Goal: Task Accomplishment & Management: Complete application form

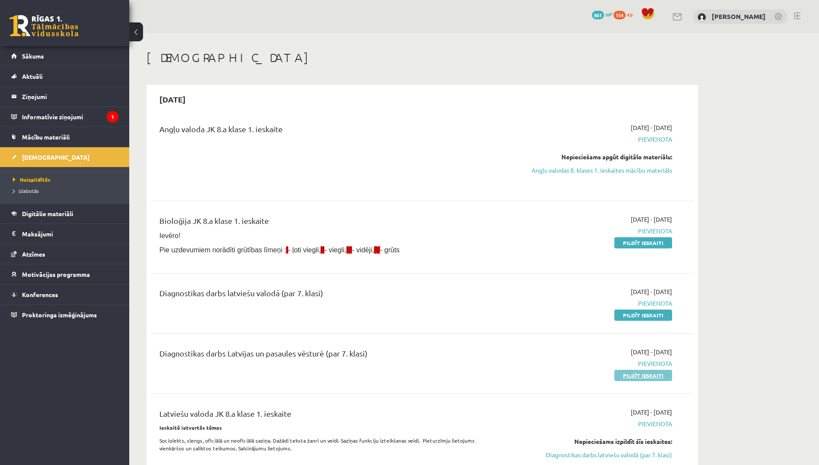
click at [654, 373] on link "Pildīt ieskaiti" at bounding box center [643, 375] width 58 height 11
click at [629, 312] on link "Pildīt ieskaiti" at bounding box center [643, 315] width 58 height 11
click at [626, 379] on link "Pildīt ieskaiti" at bounding box center [643, 375] width 58 height 11
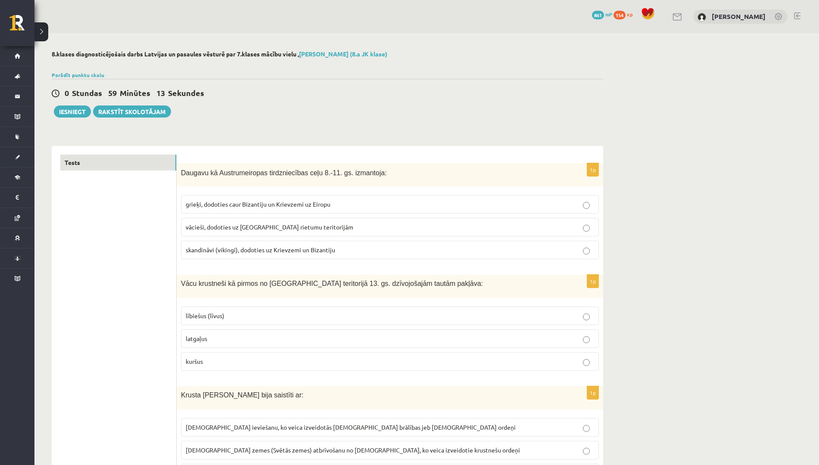
click at [306, 248] on span "skandināvi (vikingi), dodoties uz Krievzemi un Bizantiju" at bounding box center [260, 250] width 149 height 8
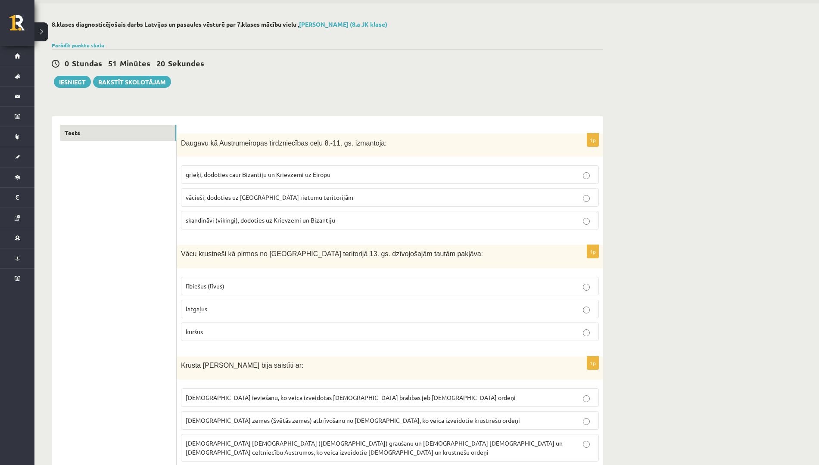
scroll to position [54, 0]
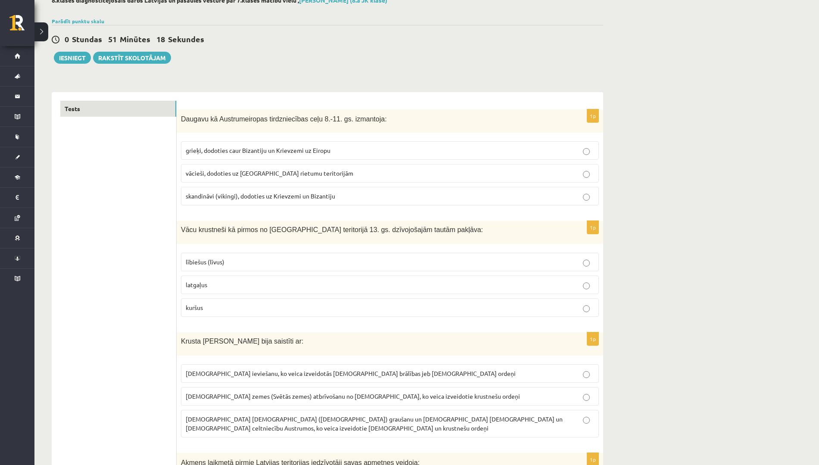
click at [246, 261] on p "lībiešus (līvus)" at bounding box center [390, 262] width 408 height 9
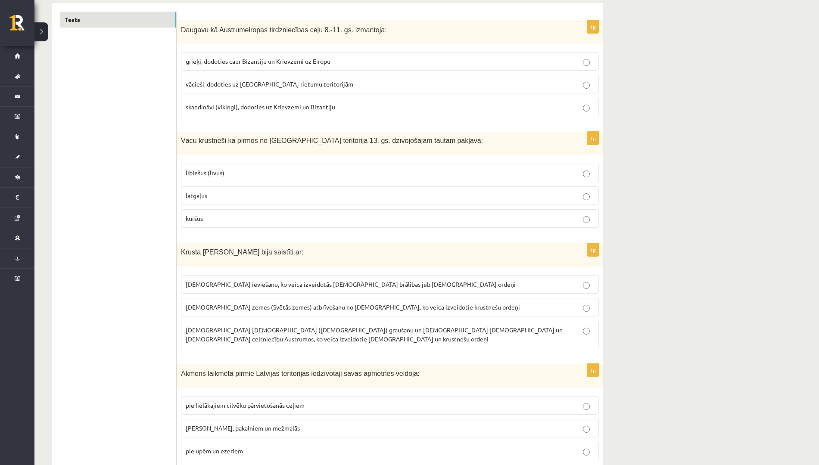
scroll to position [161, 0]
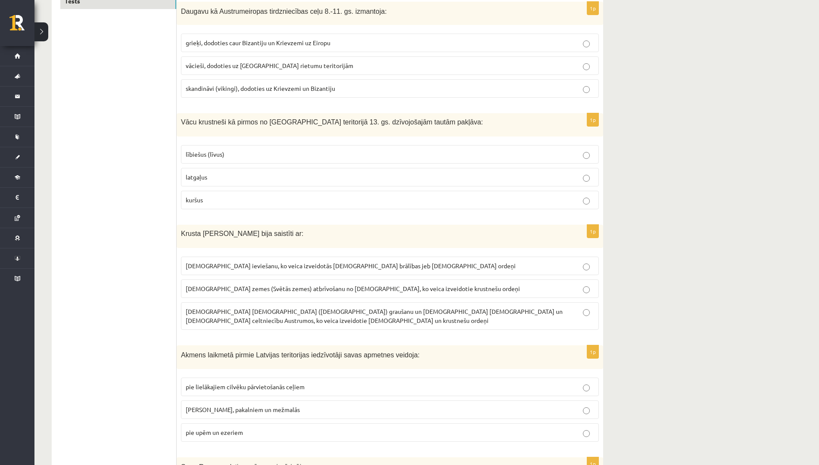
click at [240, 284] on label "Kristus zemes (Svētās zemes) atbrīvošanu no musulmaņiem, ko veica izveidotie kr…" at bounding box center [390, 288] width 418 height 19
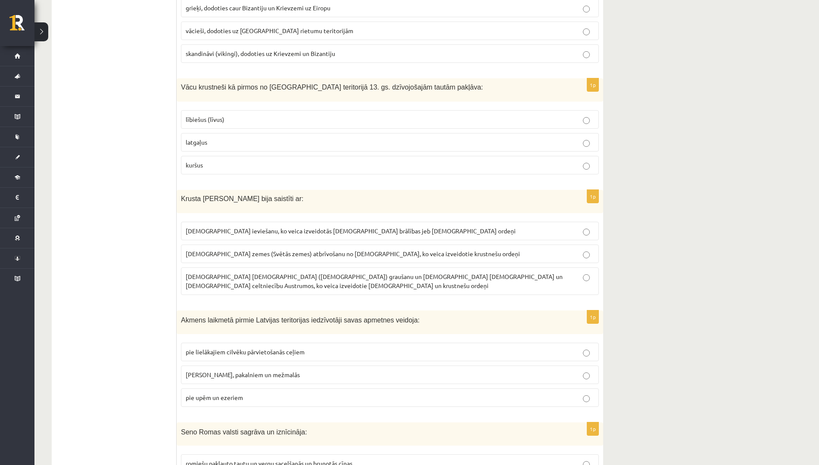
scroll to position [215, 0]
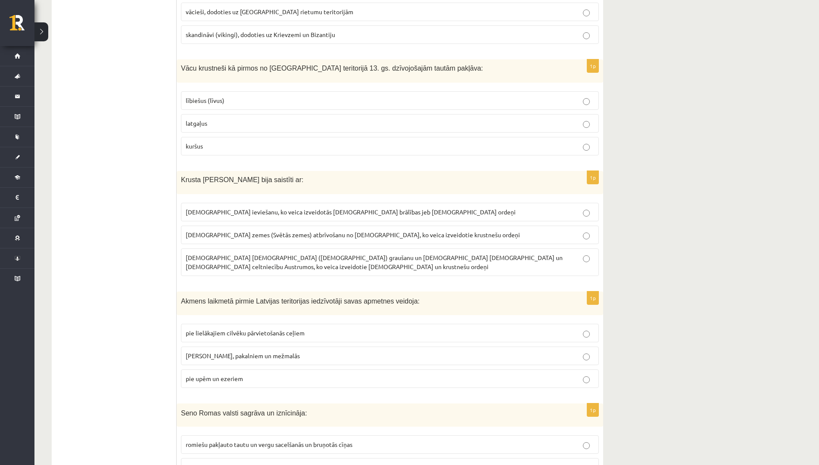
click at [230, 375] on span "pie upēm un ezeriem" at bounding box center [214, 379] width 57 height 8
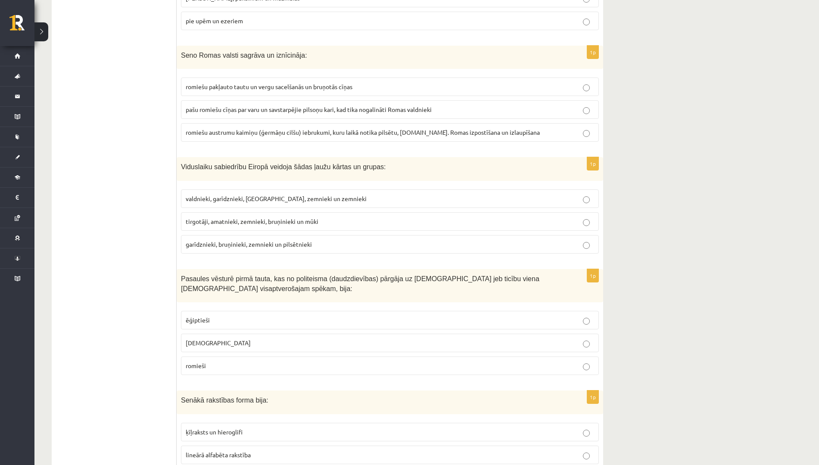
scroll to position [592, 0]
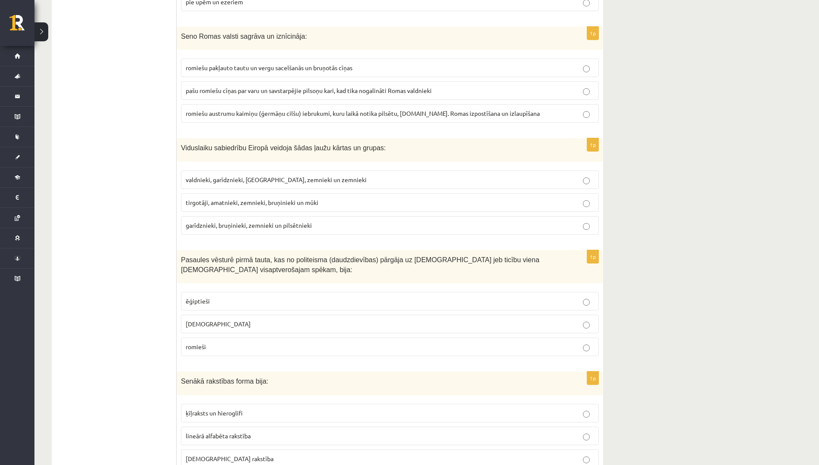
click at [329, 54] on fieldset "romiešu pakļauto tautu un vergu sacelšanās un bruņotās cīņas pašu romiešu cīņas…" at bounding box center [390, 89] width 418 height 71
click at [300, 109] on span "romiešu austrumu kaimiņu (ģermāņu cilšu) iebrukumi, kuru laikā notika pilsētu, …" at bounding box center [363, 113] width 354 height 8
click at [273, 221] on p "garīdznieki, bruņinieki, zemnieki un pilsētnieki" at bounding box center [390, 225] width 408 height 9
click at [286, 315] on label "ebreji" at bounding box center [390, 324] width 418 height 19
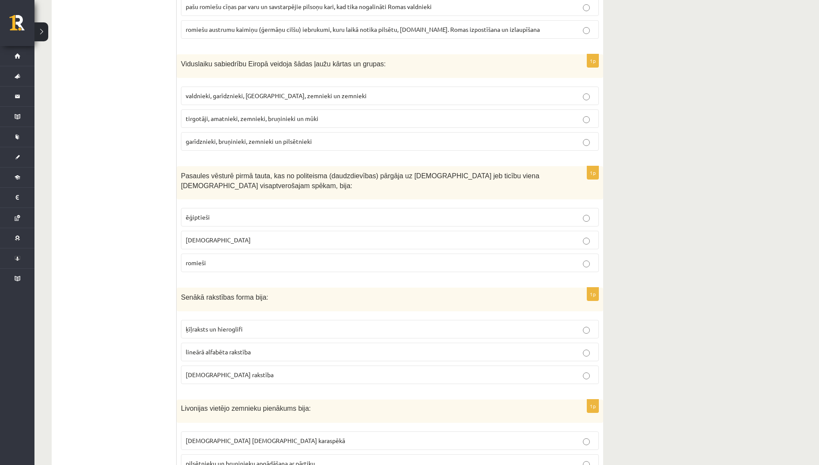
scroll to position [700, 0]
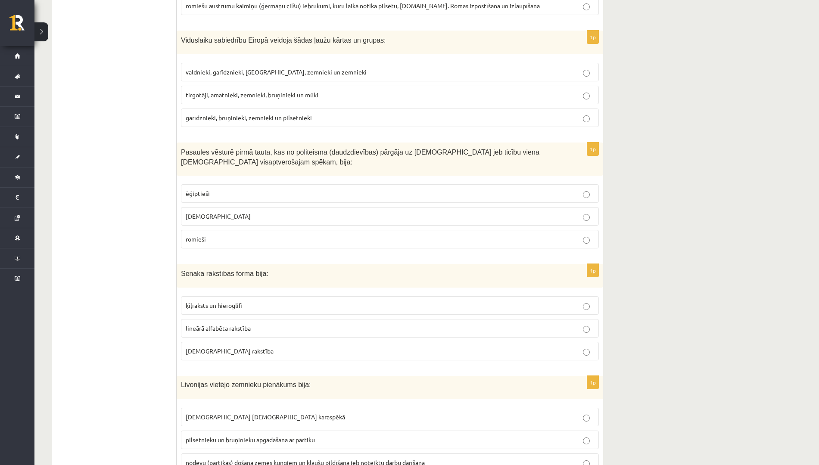
click at [220, 301] on span "ķīļraksts un hieroglifi" at bounding box center [214, 305] width 57 height 8
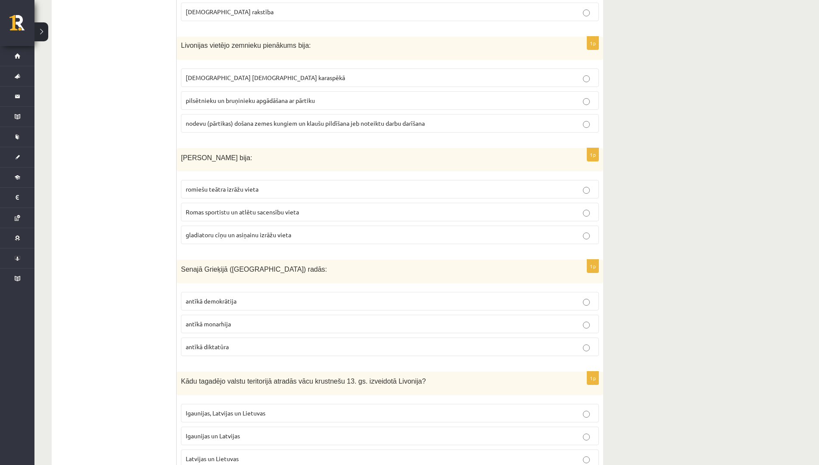
scroll to position [1023, 0]
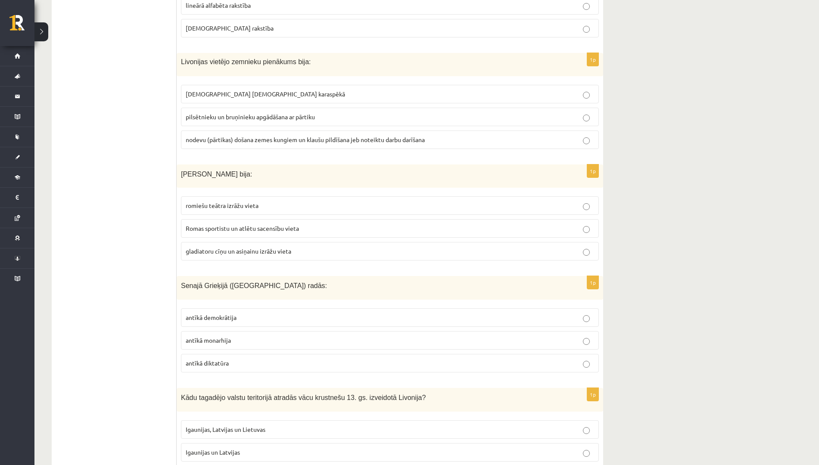
click at [313, 136] on span "nodevu (pārtikas) došana zemes kungiem un klaušu pildīšana jeb noteiktu darbu d…" at bounding box center [305, 140] width 239 height 8
click at [258, 247] on span "gladiatoru cīņu un asiņainu izrāžu vieta" at bounding box center [239, 251] width 106 height 8
click at [284, 313] on p "antīkā demokrātija" at bounding box center [390, 317] width 408 height 9
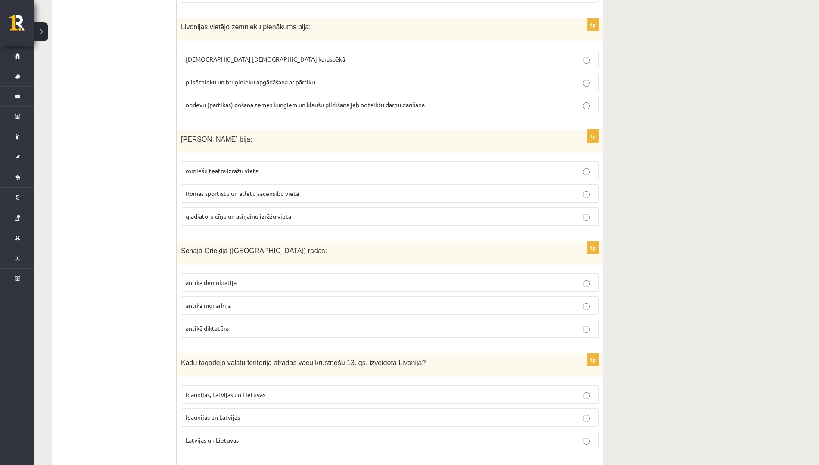
scroll to position [1077, 0]
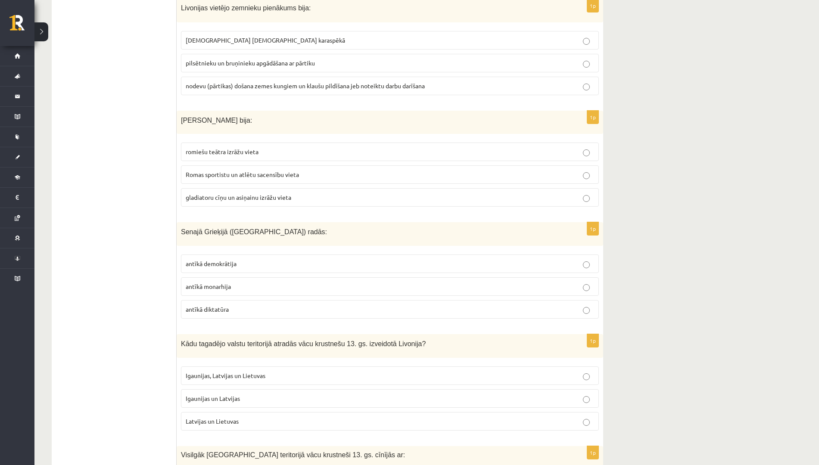
click at [261, 372] on span "Igaunijas, Latvijas un Lietuvas" at bounding box center [226, 376] width 80 height 8
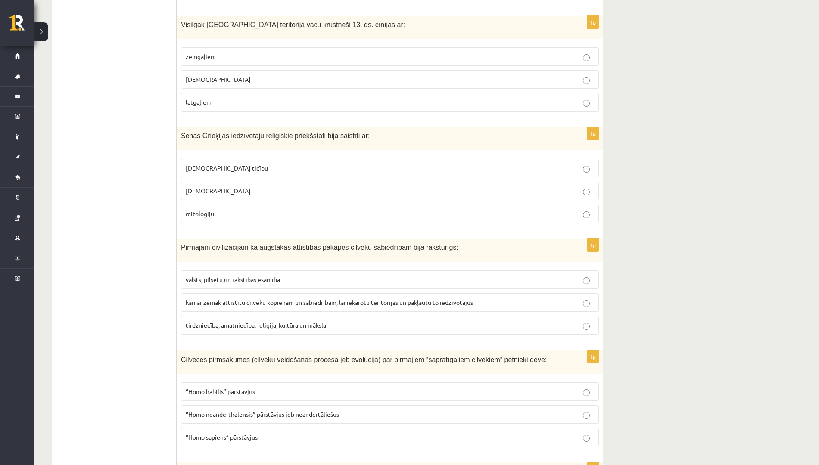
scroll to position [1507, 0]
click at [290, 52] on p "zemgaļiem" at bounding box center [390, 56] width 408 height 9
click at [217, 209] on p "mitoloģiju" at bounding box center [390, 213] width 408 height 9
click at [295, 275] on p "valsts, pilsētu un rakstības esamība" at bounding box center [390, 279] width 408 height 9
click at [262, 432] on p "“Homo sapiens” pārstāvjus" at bounding box center [390, 436] width 408 height 9
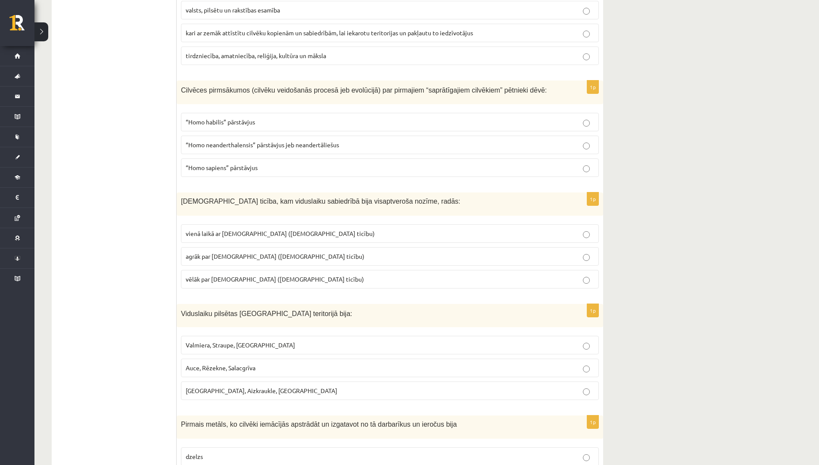
scroll to position [1830, 0]
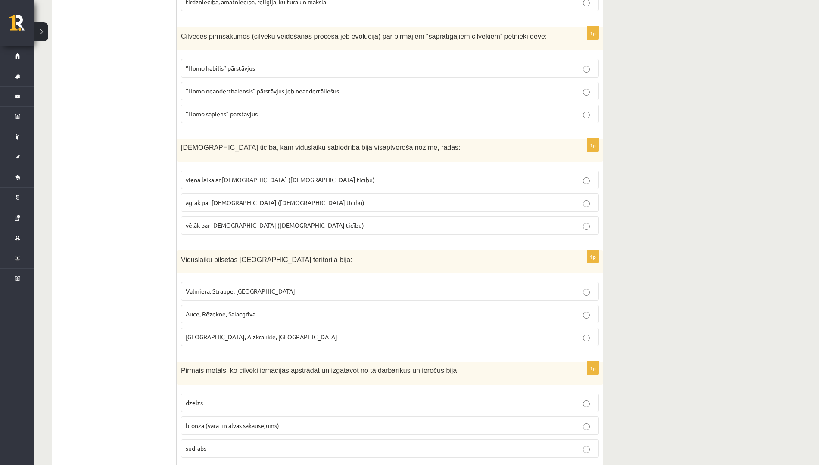
click at [241, 199] on span "agrāk par islamu (musulmaņu ticību)" at bounding box center [275, 203] width 179 height 8
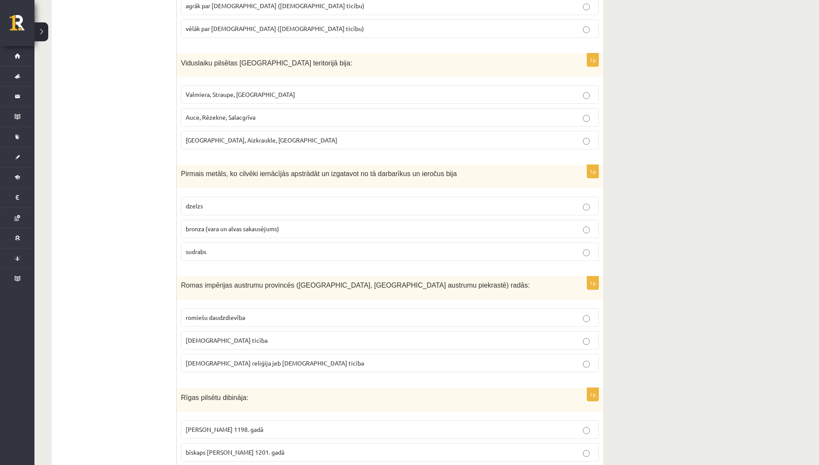
scroll to position [1938, 0]
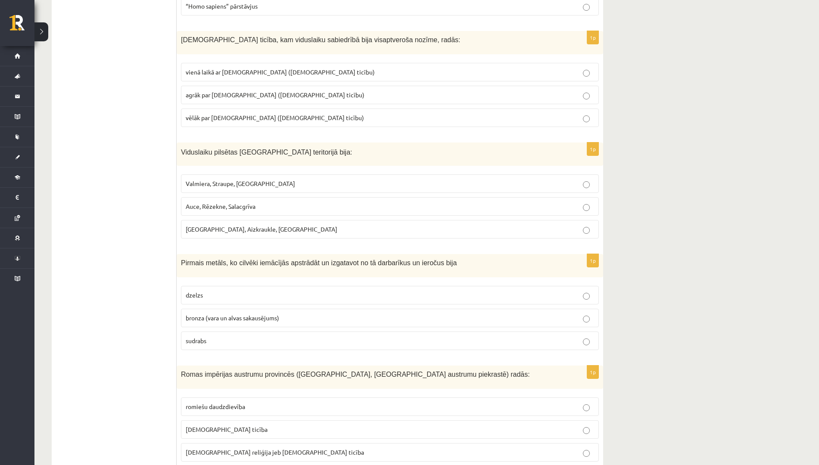
click at [253, 227] on label "Rīga, Aizkraukle, Ludza" at bounding box center [390, 229] width 418 height 19
click at [227, 314] on p "bronza (vara un alvas sakausējums)" at bounding box center [390, 318] width 408 height 9
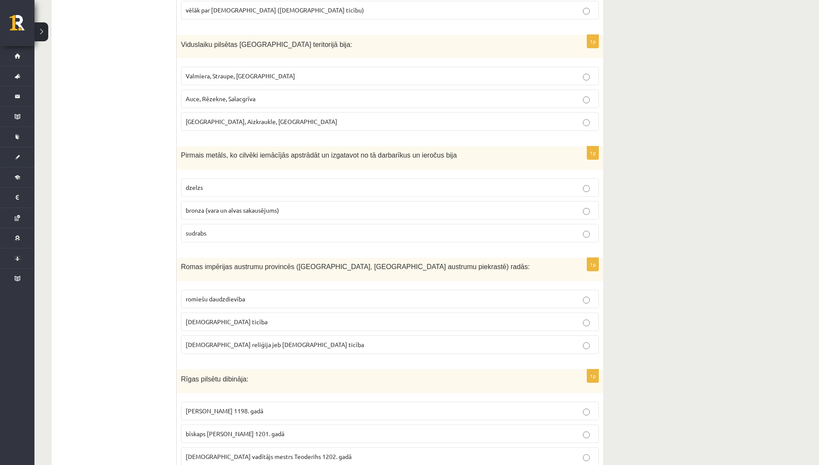
scroll to position [2099, 0]
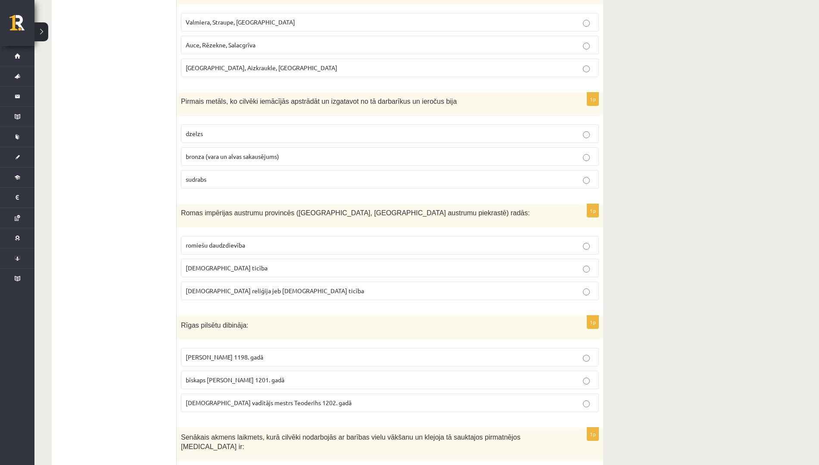
click at [199, 264] on span "kristīgā ticība" at bounding box center [227, 268] width 82 height 8
click at [272, 376] on p "bīskaps Alberts 1201. gadā" at bounding box center [390, 380] width 408 height 9
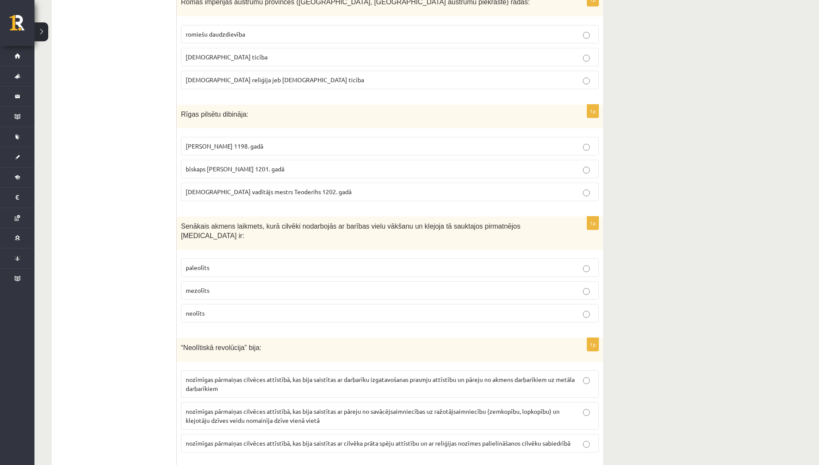
scroll to position [2315, 0]
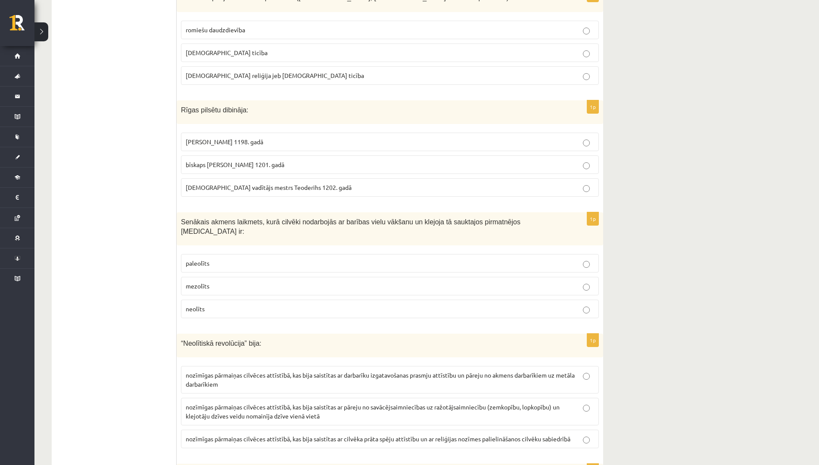
click at [314, 259] on p "paleolīts" at bounding box center [390, 263] width 408 height 9
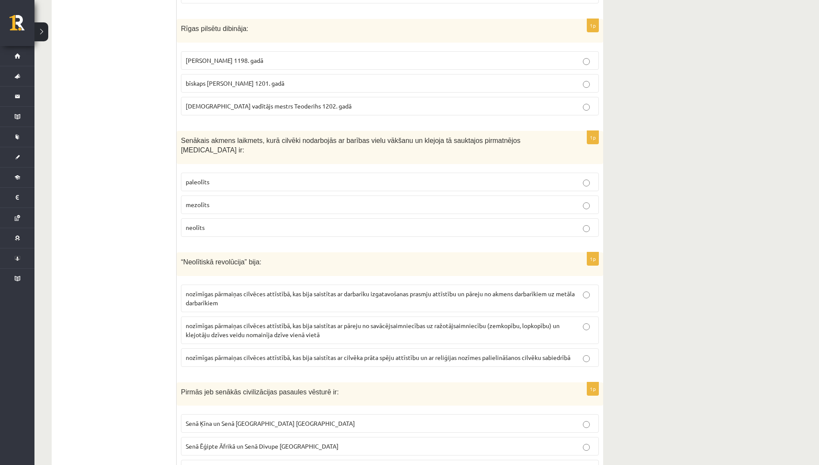
scroll to position [2422, 0]
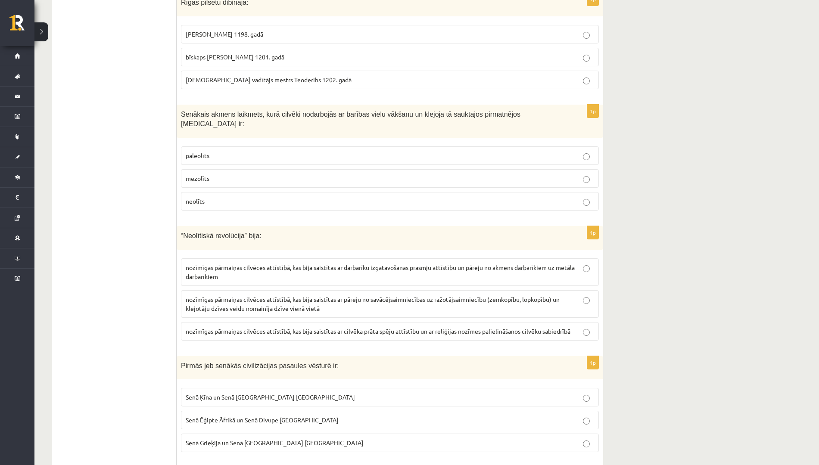
click at [413, 295] on p "nozīmīgas pārmaiņas cilvēces attīstībā, kas bija saistītas ar pāreju no savācēj…" at bounding box center [390, 304] width 408 height 18
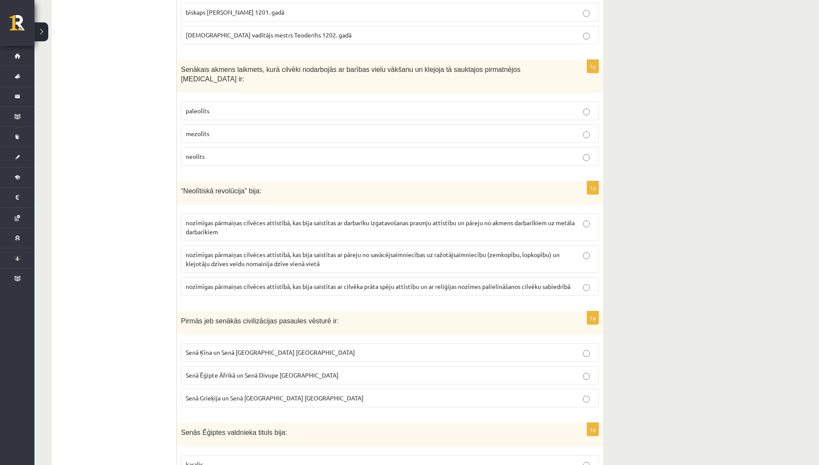
scroll to position [2530, 0]
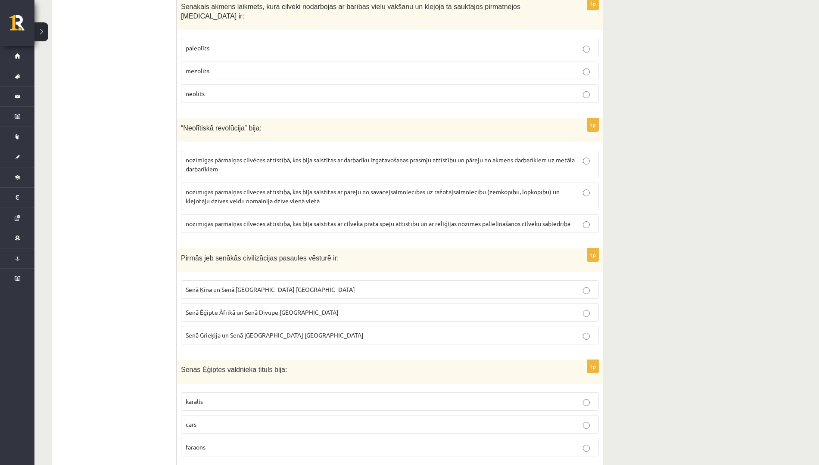
click at [247, 308] on span "Senā Ēģipte Āfrikā un Senā Divupe Āzijā" at bounding box center [262, 312] width 153 height 8
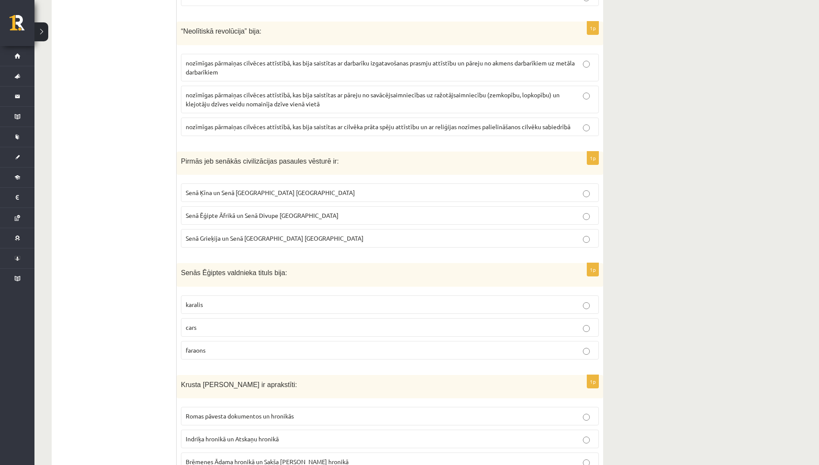
scroll to position [2638, 0]
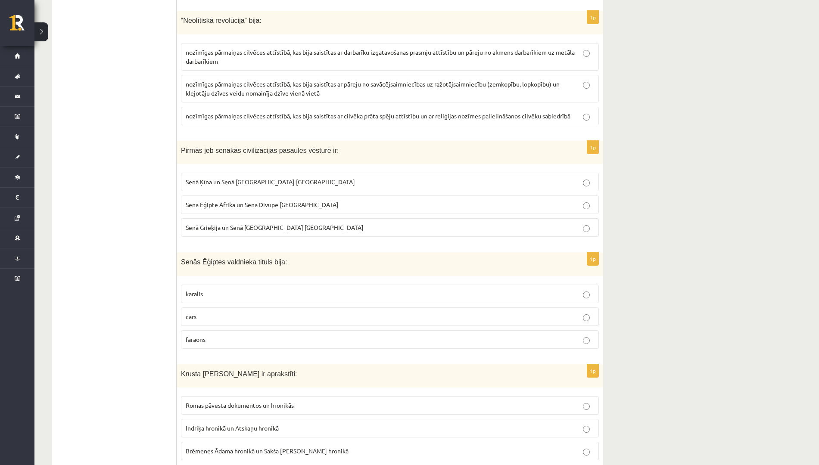
click at [286, 335] on p "faraons" at bounding box center [390, 339] width 408 height 9
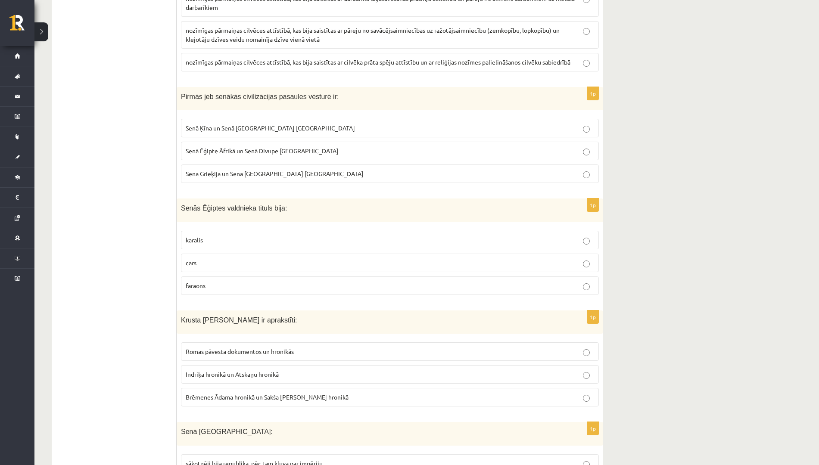
scroll to position [2745, 0]
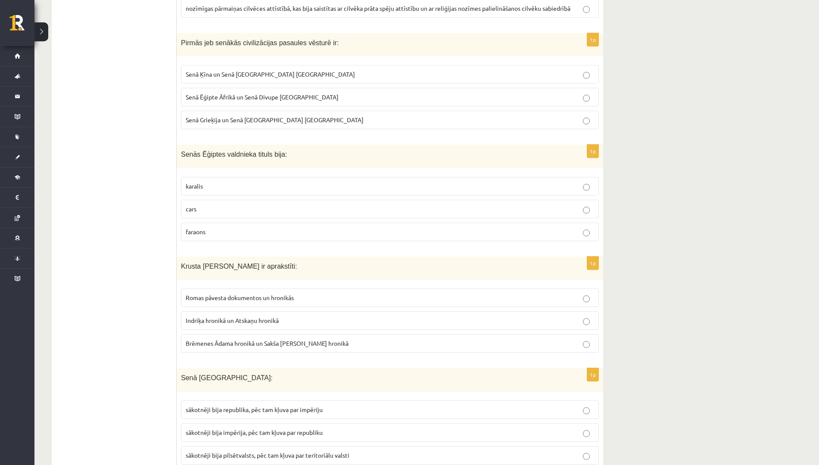
click at [256, 317] on span "Indriķa hronikā un Atskaņu hronikā" at bounding box center [232, 321] width 93 height 8
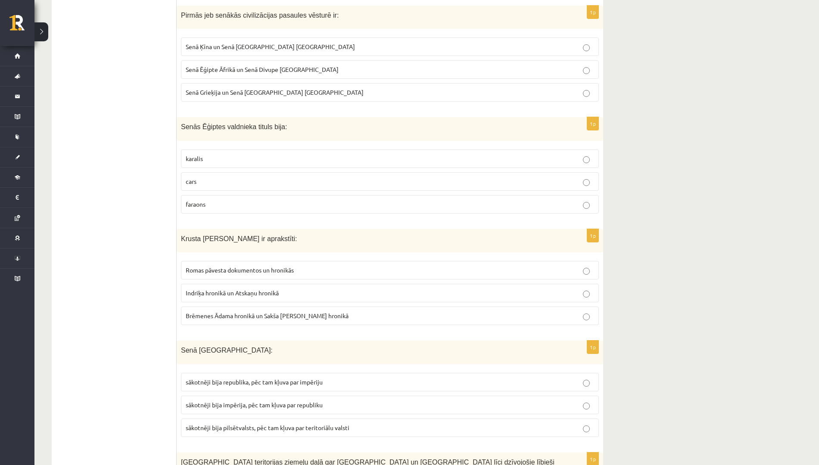
scroll to position [2799, 0]
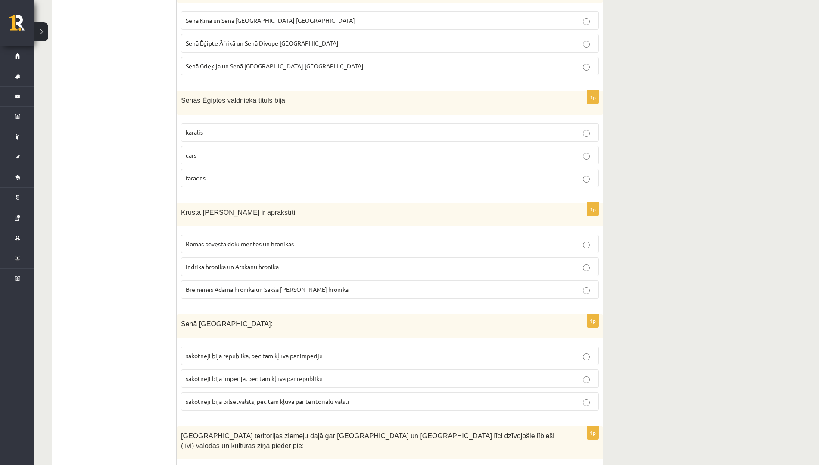
click at [318, 347] on label "sākotnēji bija republika, pēc tam kļuva par impēriju" at bounding box center [390, 356] width 418 height 19
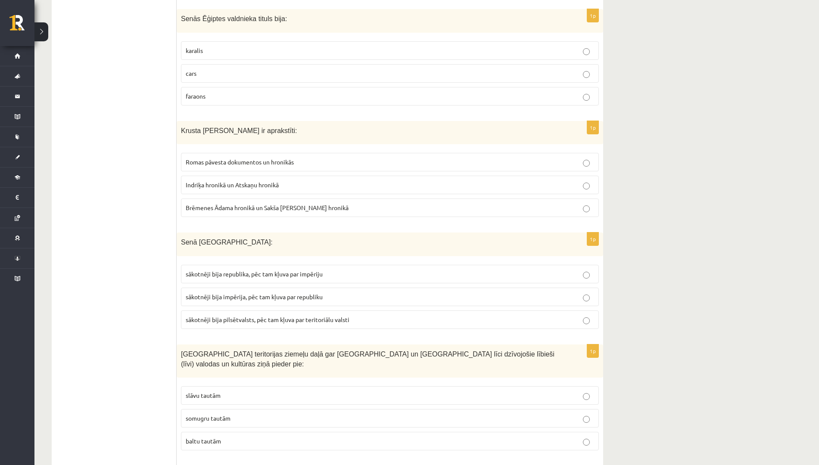
scroll to position [2961, 0]
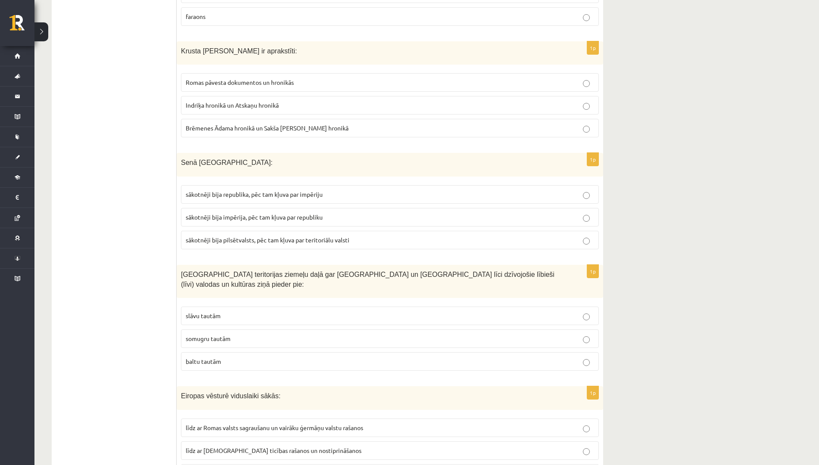
click at [251, 334] on p "somugru tautām" at bounding box center [390, 338] width 408 height 9
click at [282, 424] on span "līdz ar Romas valsts sagraušanu un vairāku ģermāņu valstu rašanos" at bounding box center [274, 428] width 177 height 8
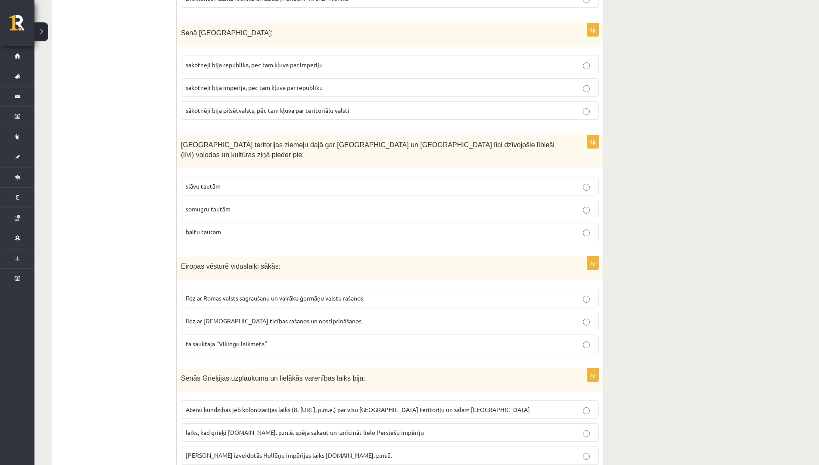
scroll to position [3095, 0]
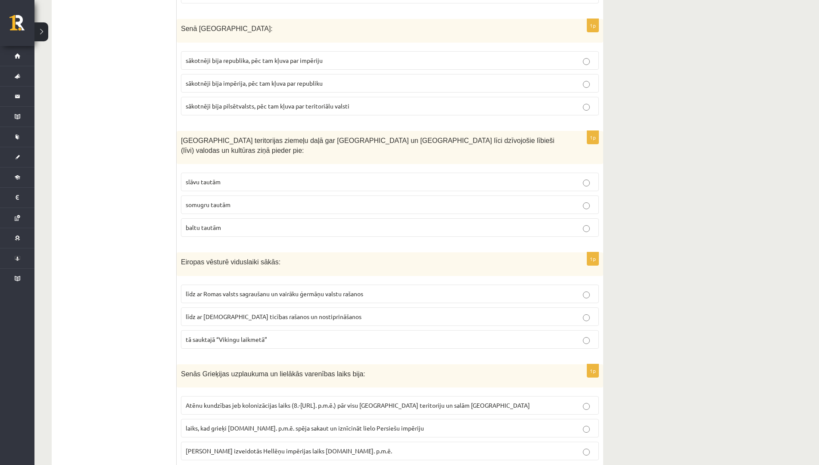
click at [238, 447] on span "Maķedonijas Aleksandra izveidotās Hellēņu impērijas laiks 4.gs. p.m.ē." at bounding box center [289, 451] width 206 height 8
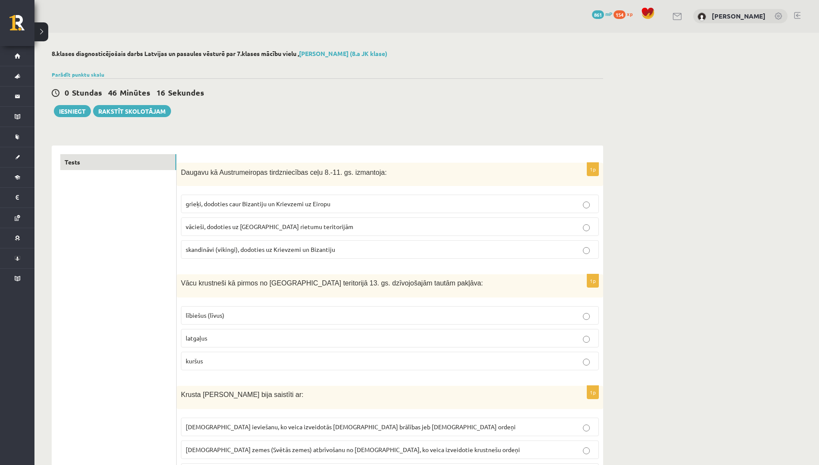
scroll to position [0, 0]
click at [67, 112] on button "Iesniegt" at bounding box center [72, 112] width 37 height 12
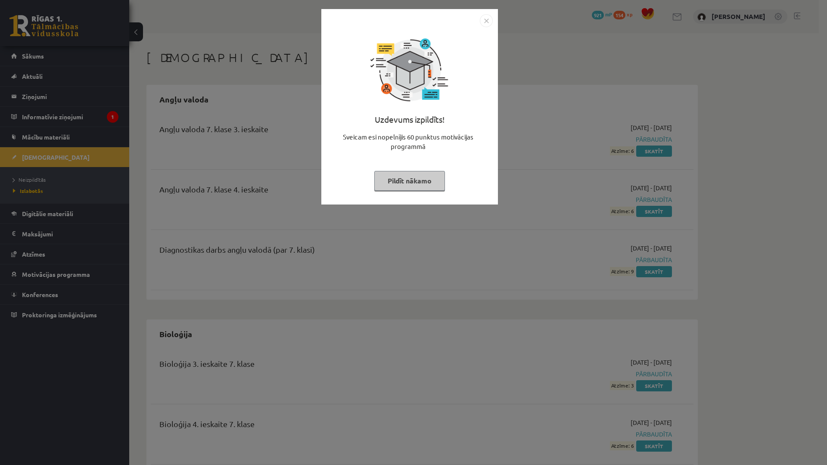
click at [486, 21] on img "Close" at bounding box center [486, 20] width 13 height 13
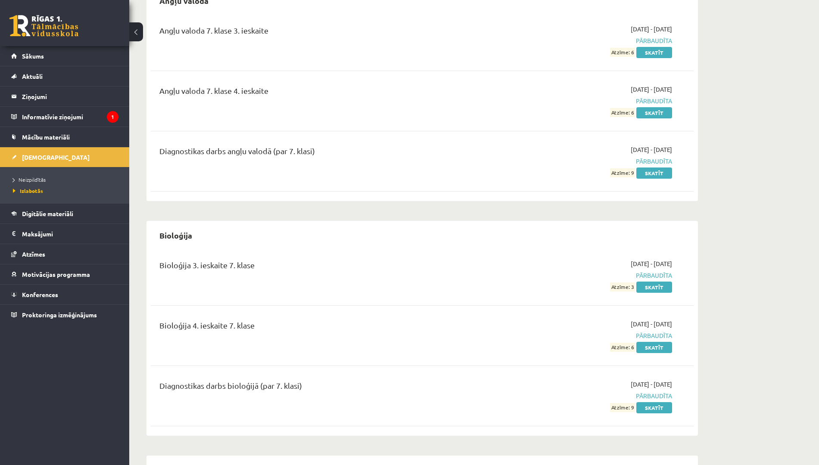
scroll to position [108, 0]
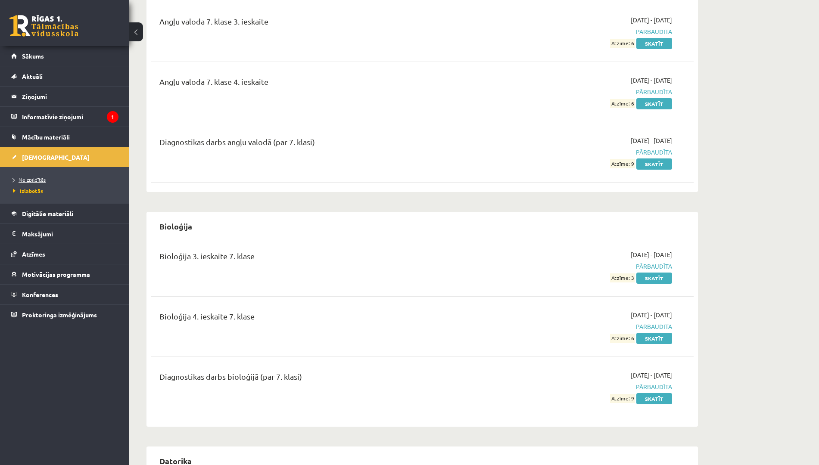
click at [32, 181] on span "Neizpildītās" at bounding box center [29, 179] width 33 height 7
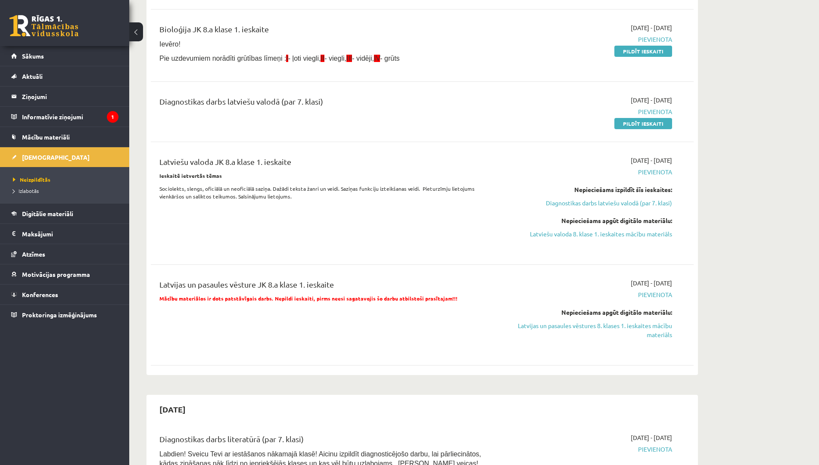
scroll to position [215, 0]
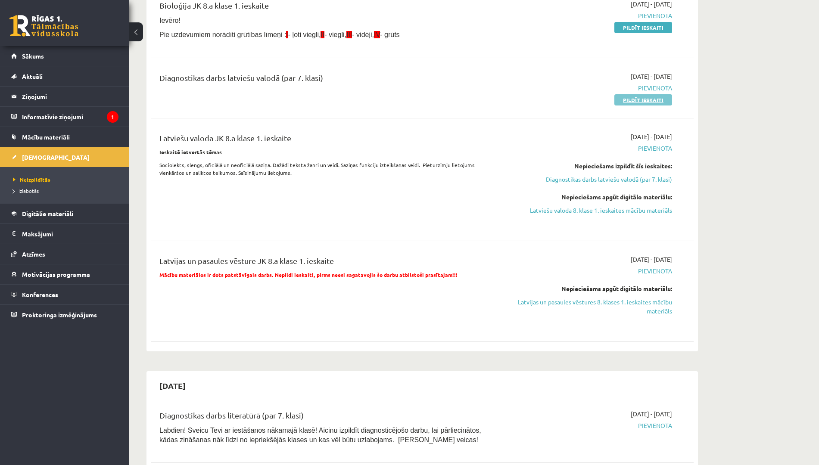
click at [635, 98] on link "Pildīt ieskaiti" at bounding box center [643, 99] width 58 height 11
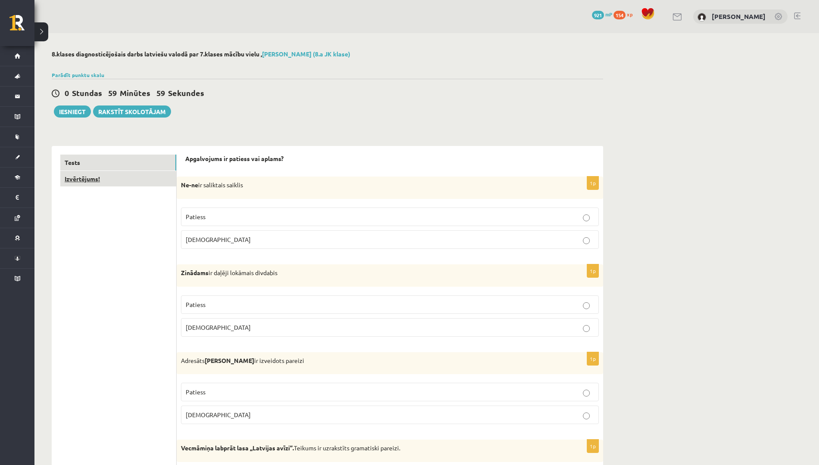
click at [109, 180] on link "Izvērtējums!" at bounding box center [118, 179] width 116 height 16
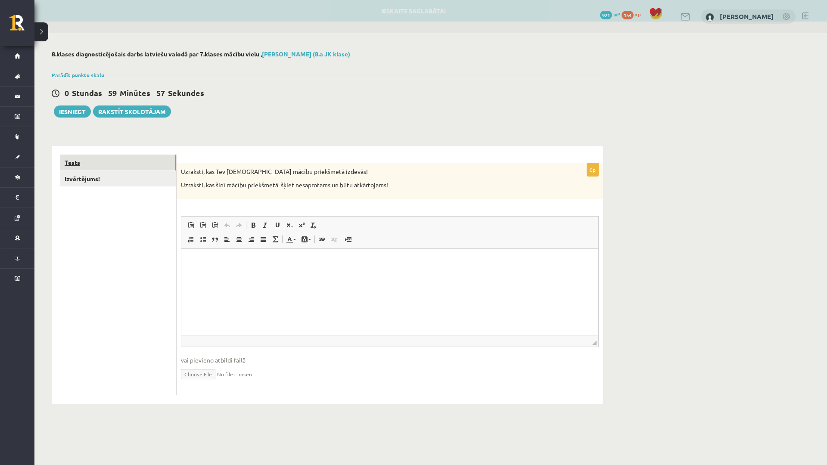
click at [95, 168] on link "Tests" at bounding box center [118, 163] width 116 height 16
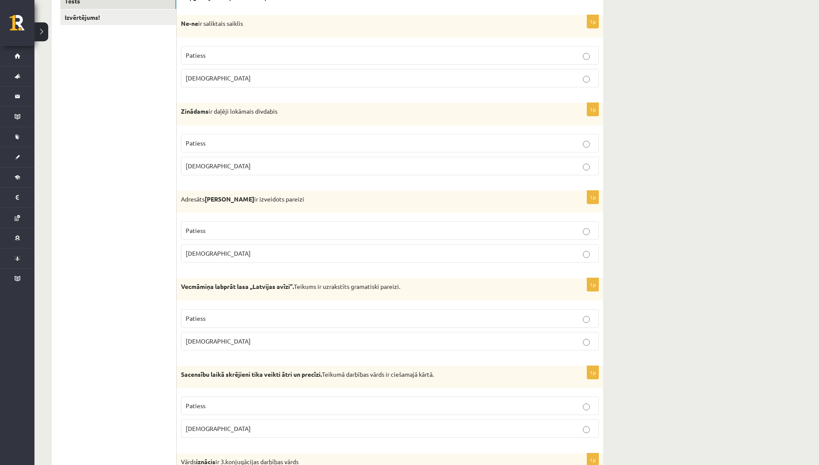
scroll to position [108, 0]
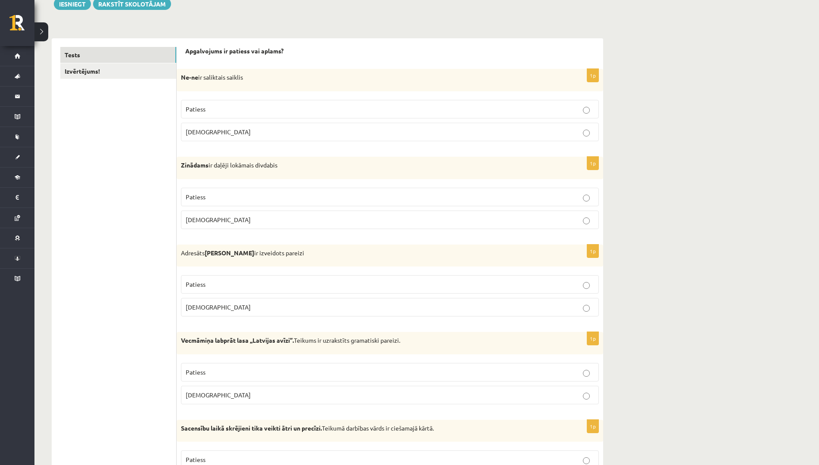
click at [266, 135] on p "Aplams" at bounding box center [390, 131] width 408 height 9
click at [241, 194] on p "Patiess" at bounding box center [390, 197] width 408 height 9
click at [226, 286] on p "Patiess" at bounding box center [390, 284] width 408 height 9
click at [218, 368] on p "Patiess" at bounding box center [390, 372] width 408 height 9
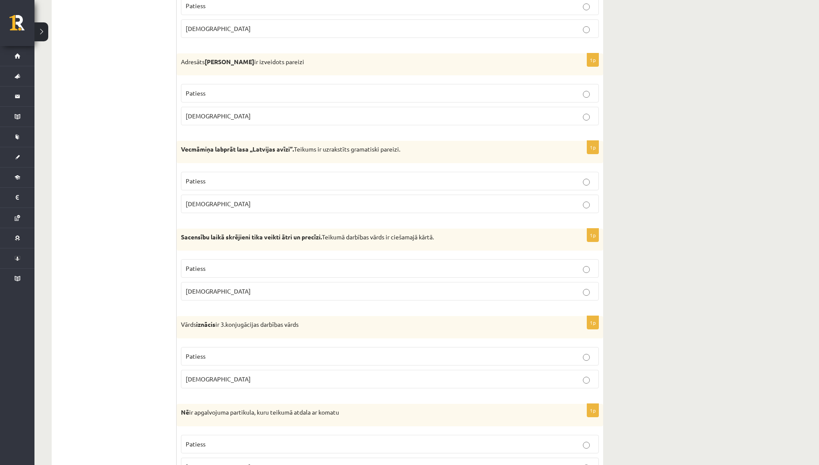
scroll to position [323, 0]
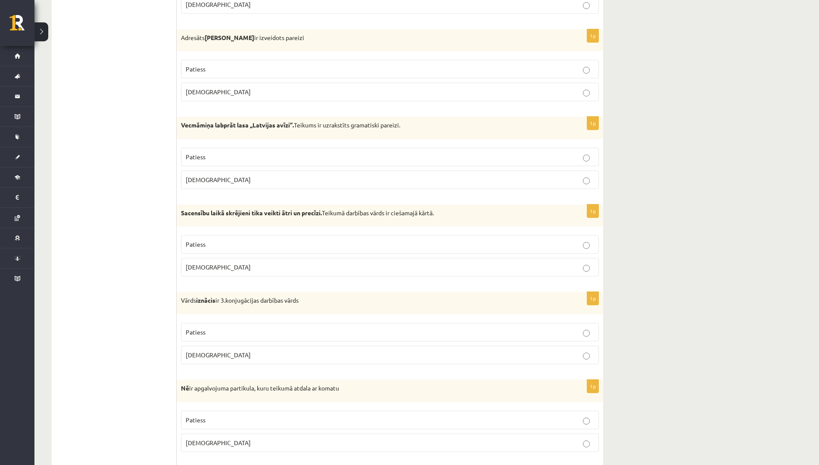
click at [236, 245] on p "Patiess" at bounding box center [390, 244] width 408 height 9
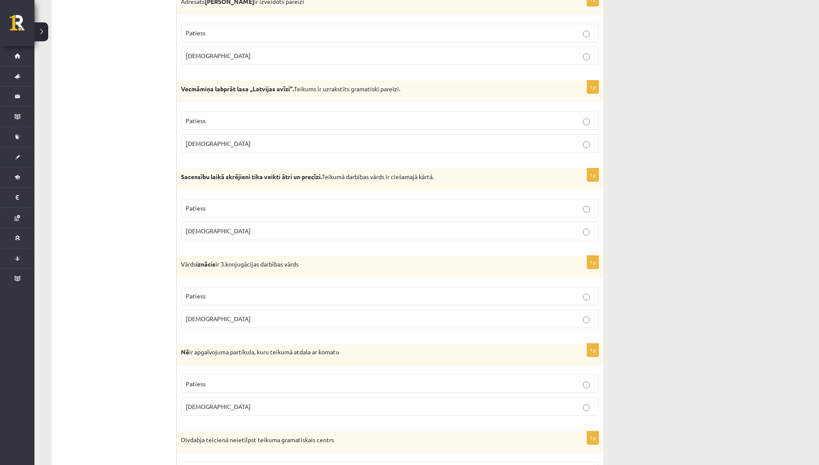
scroll to position [377, 0]
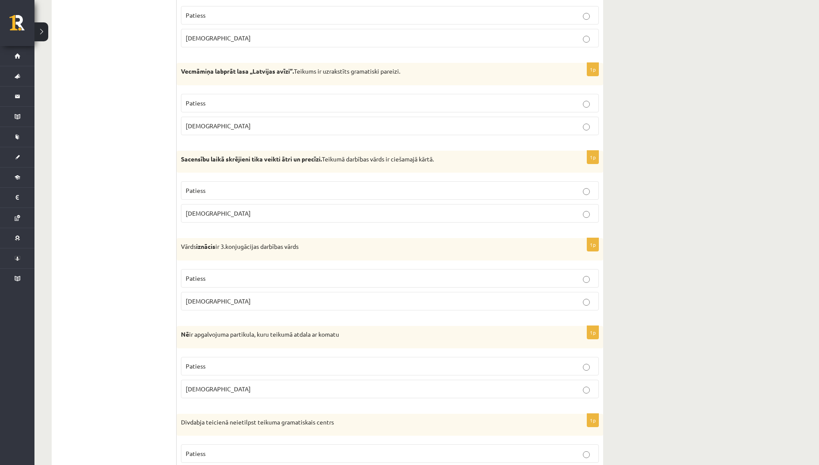
click at [232, 297] on p "Aplams" at bounding box center [390, 301] width 408 height 9
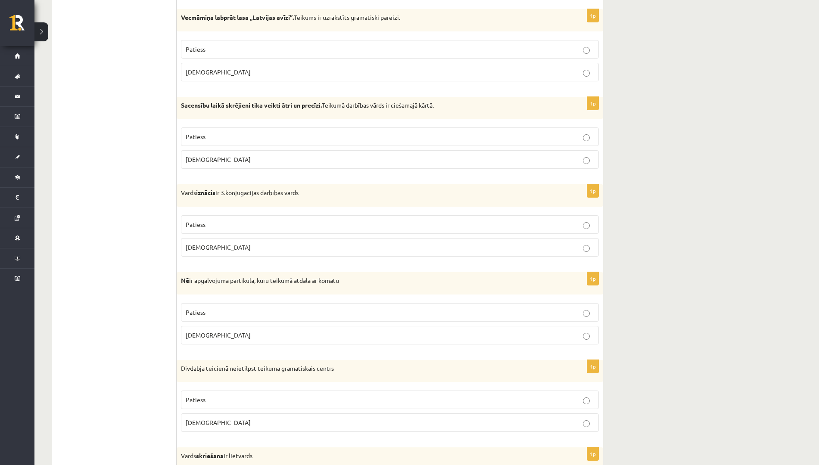
scroll to position [484, 0]
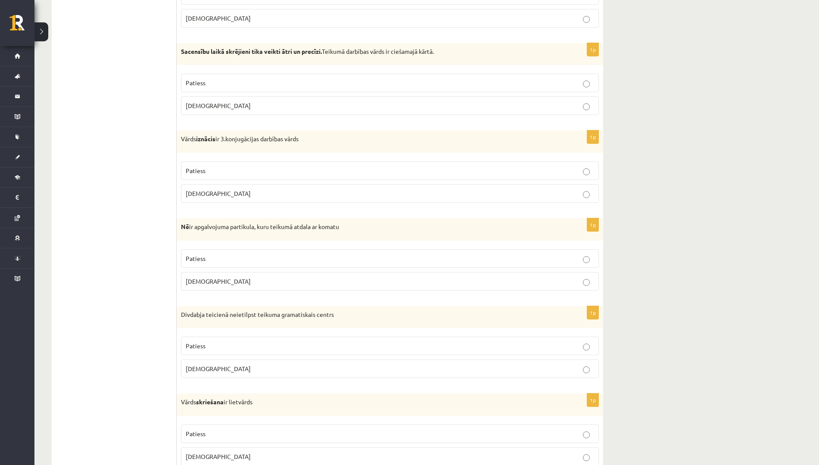
click at [213, 278] on p "Aplams" at bounding box center [390, 281] width 408 height 9
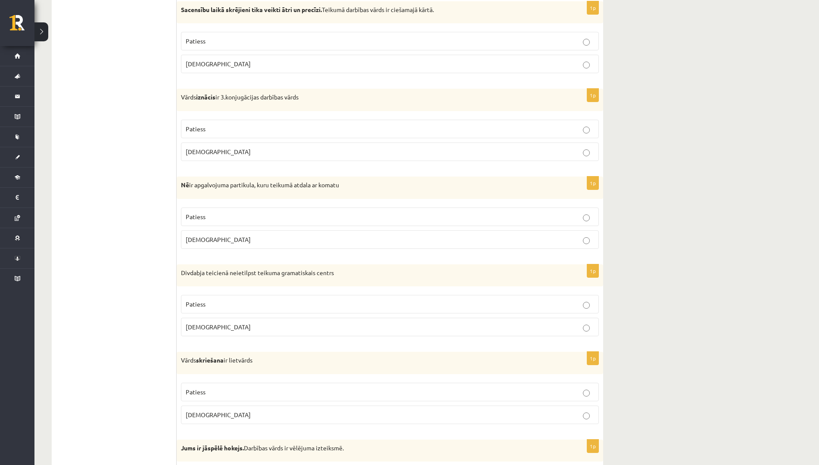
scroll to position [538, 0]
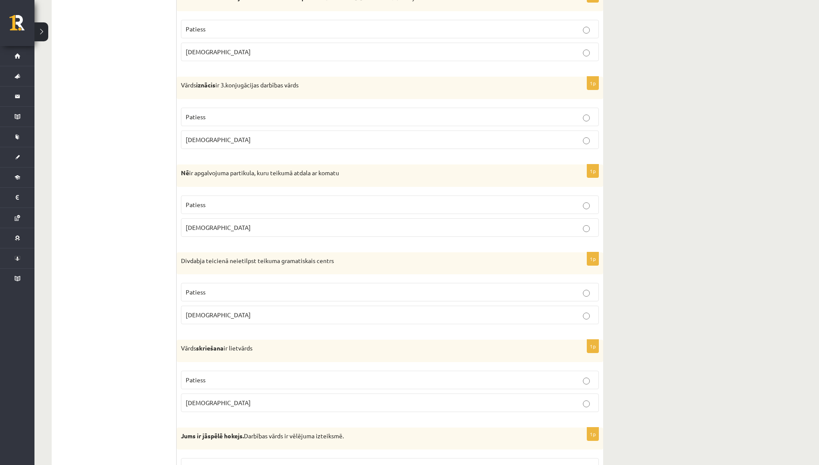
click at [222, 292] on p "Patiess" at bounding box center [390, 292] width 408 height 9
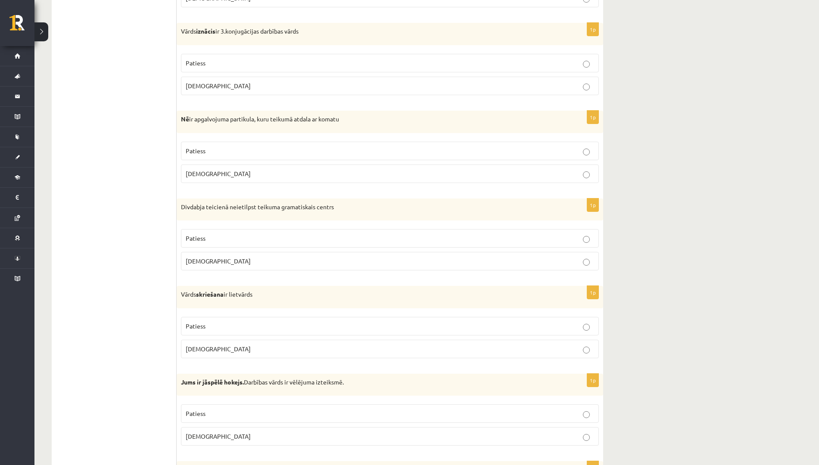
scroll to position [646, 0]
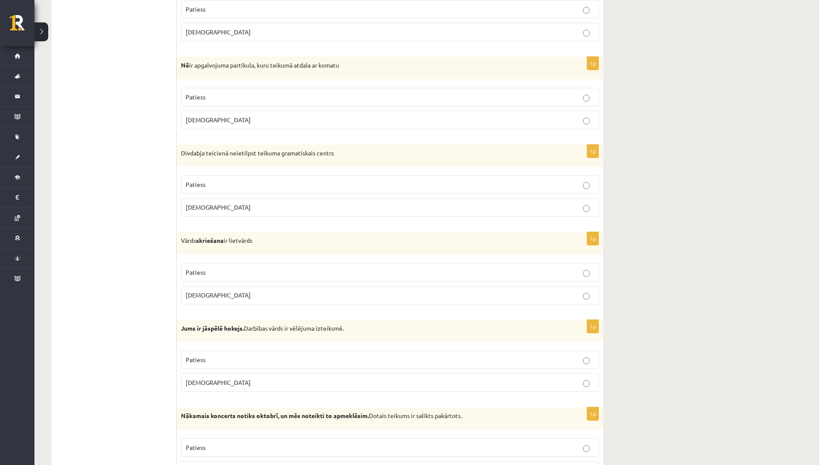
click at [273, 270] on p "Patiess" at bounding box center [390, 272] width 408 height 9
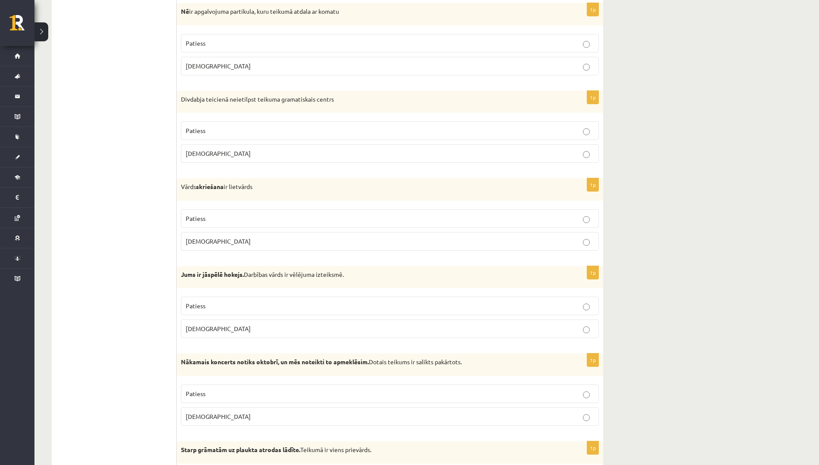
scroll to position [754, 0]
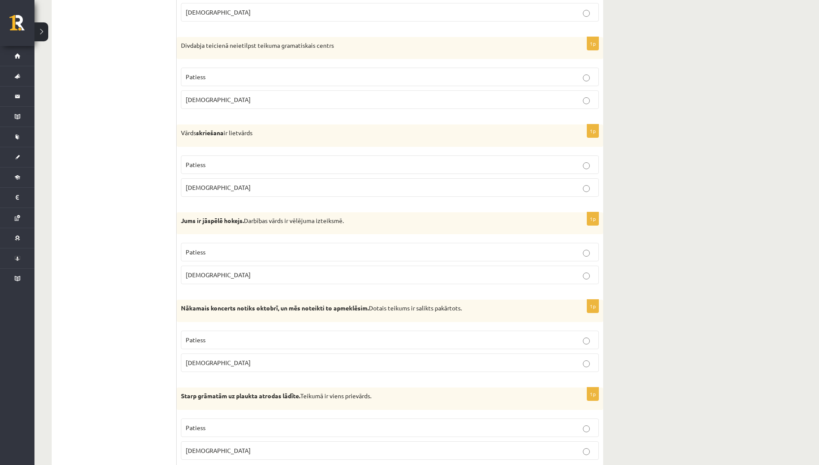
click at [265, 271] on p "Aplams" at bounding box center [390, 274] width 408 height 9
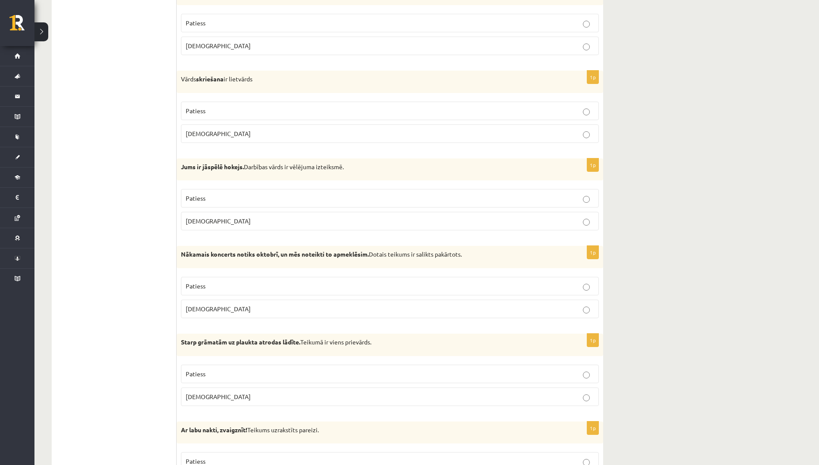
click at [205, 314] on p "Aplams" at bounding box center [390, 308] width 408 height 9
click at [241, 369] on label "Patiess" at bounding box center [390, 374] width 418 height 19
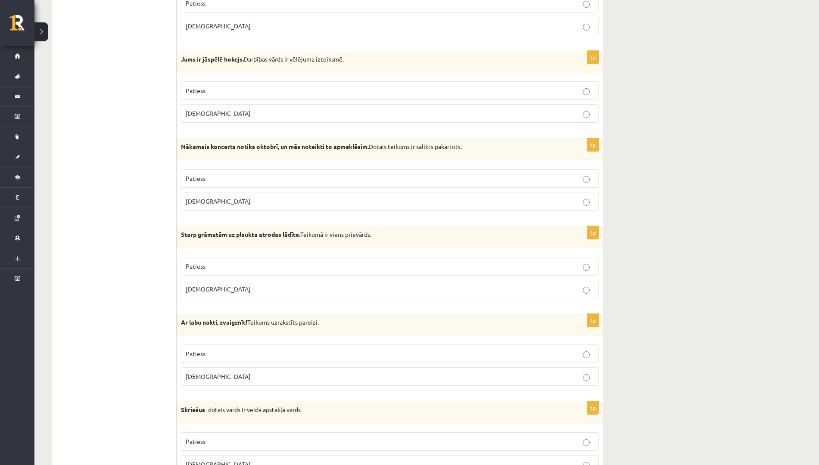
click at [208, 355] on p "Patiess" at bounding box center [390, 353] width 408 height 9
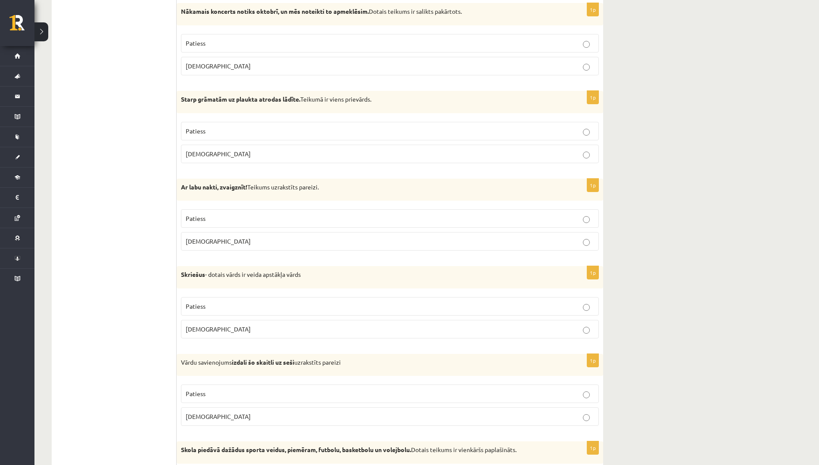
scroll to position [1077, 0]
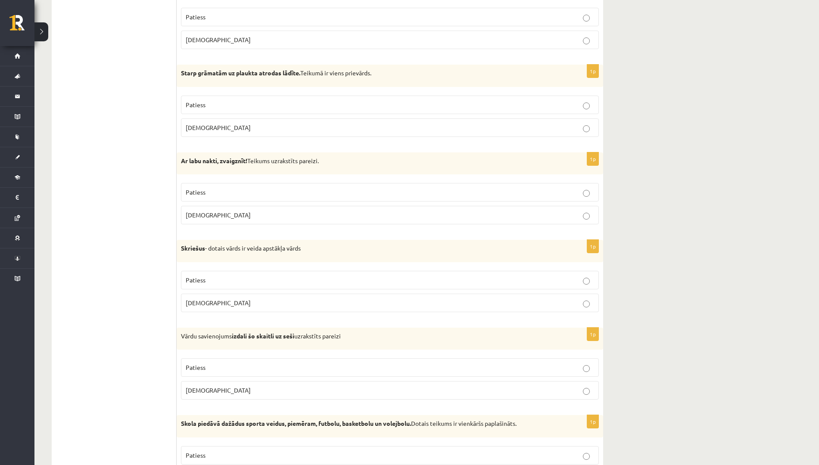
click at [198, 297] on label "Aplams" at bounding box center [390, 303] width 418 height 19
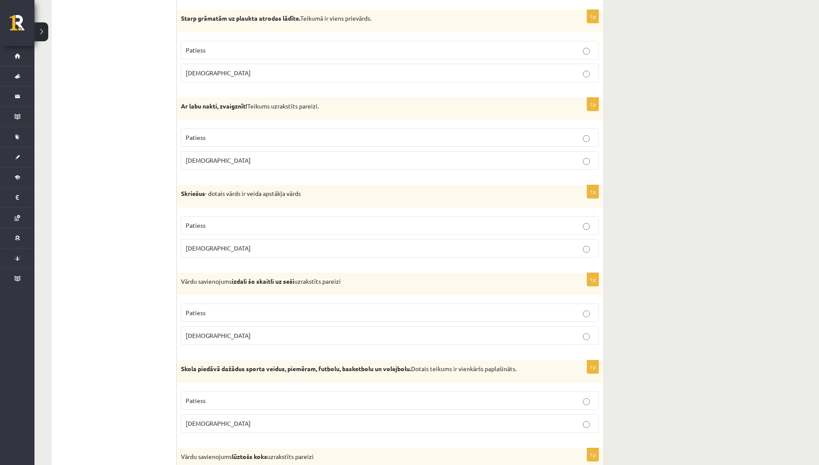
scroll to position [1238, 0]
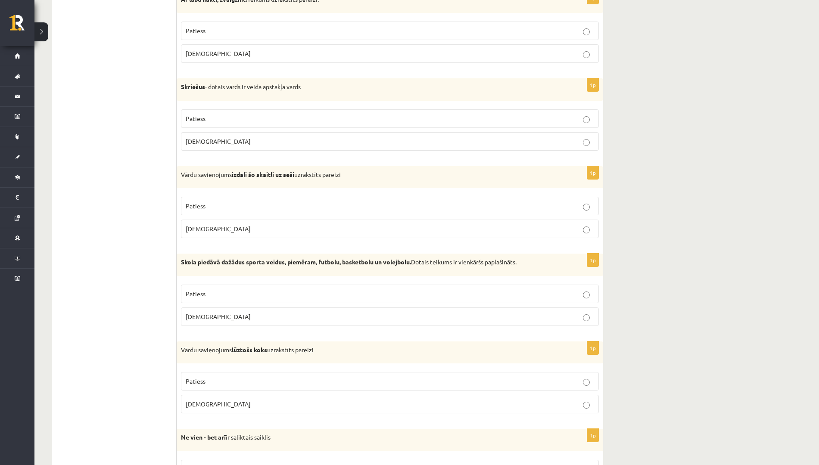
click at [204, 230] on span "Aplams" at bounding box center [218, 229] width 65 height 8
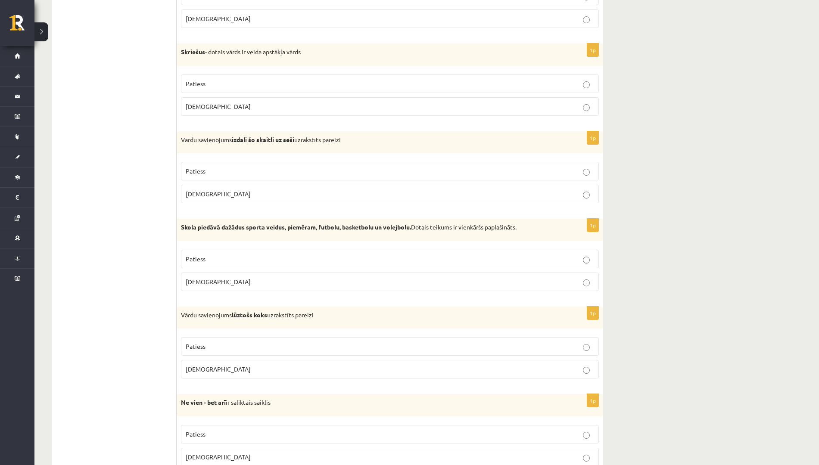
scroll to position [1292, 0]
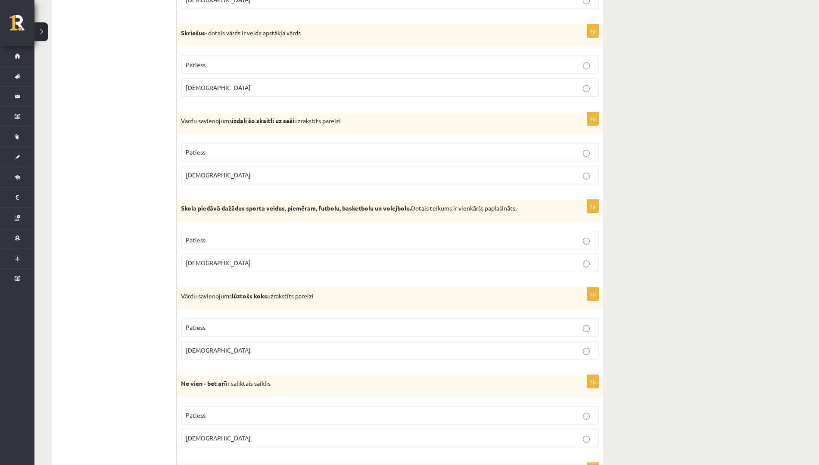
click at [205, 236] on p "Patiess" at bounding box center [390, 240] width 408 height 9
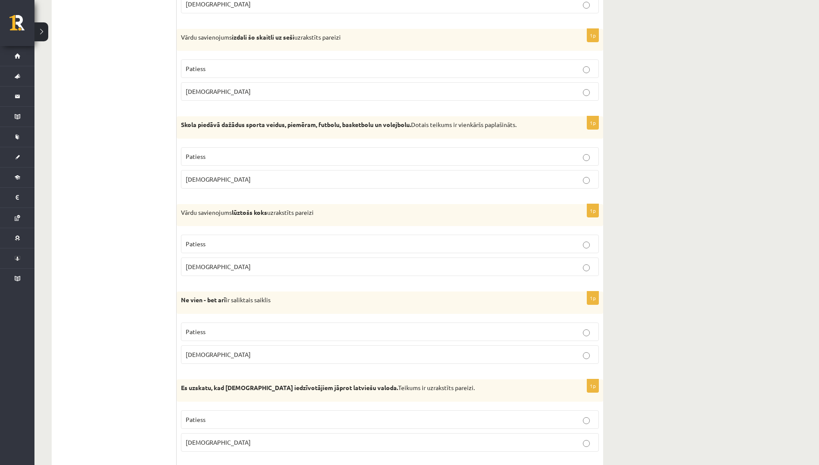
scroll to position [1400, 0]
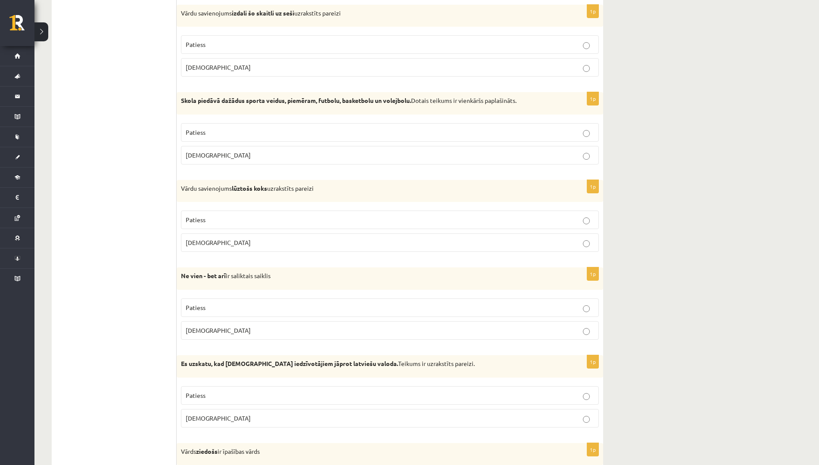
click at [219, 239] on p "Aplams" at bounding box center [390, 242] width 408 height 9
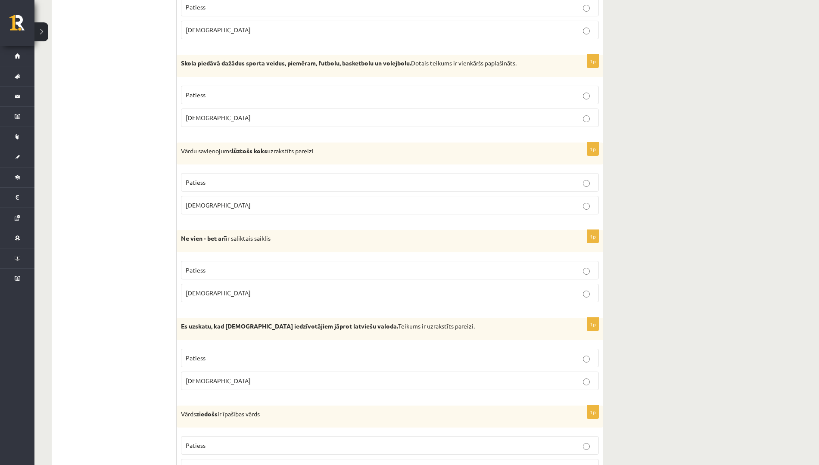
scroll to position [1453, 0]
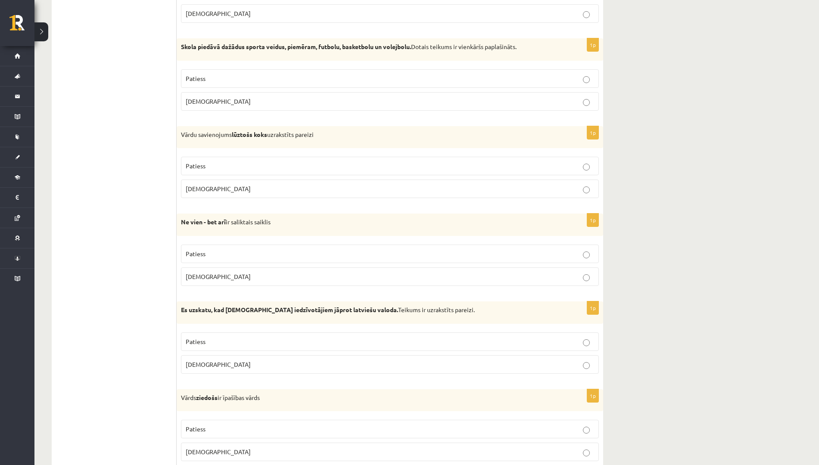
click at [242, 251] on p "Patiess" at bounding box center [390, 253] width 408 height 9
click at [239, 360] on p "Aplams" at bounding box center [390, 364] width 408 height 9
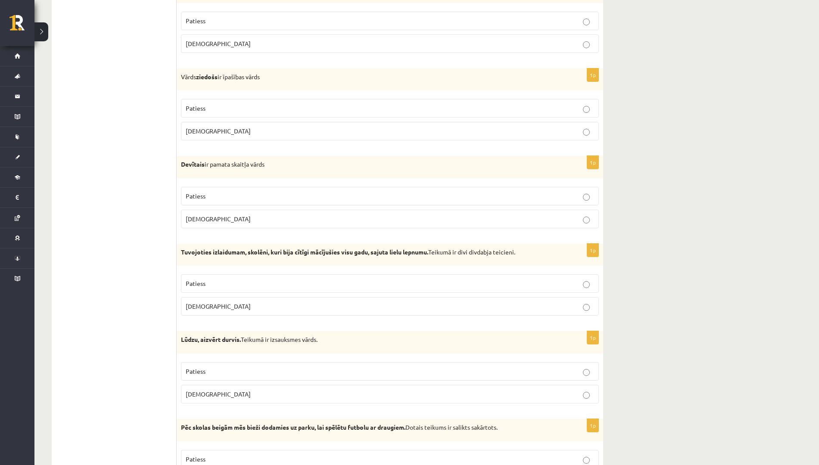
scroll to position [1776, 0]
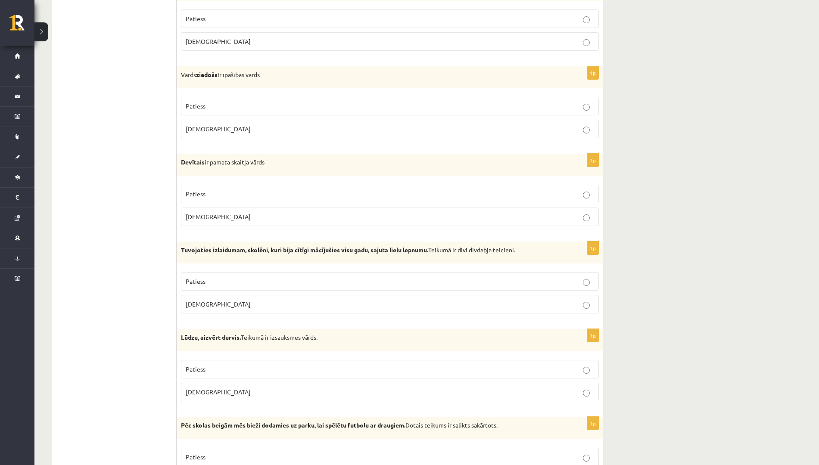
click at [211, 109] on p "Patiess" at bounding box center [390, 106] width 408 height 9
click at [242, 216] on p "Aplams" at bounding box center [390, 216] width 408 height 9
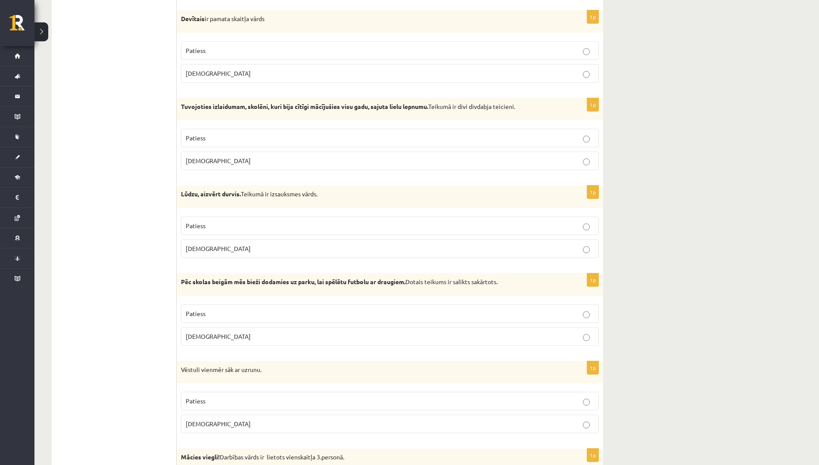
scroll to position [1938, 0]
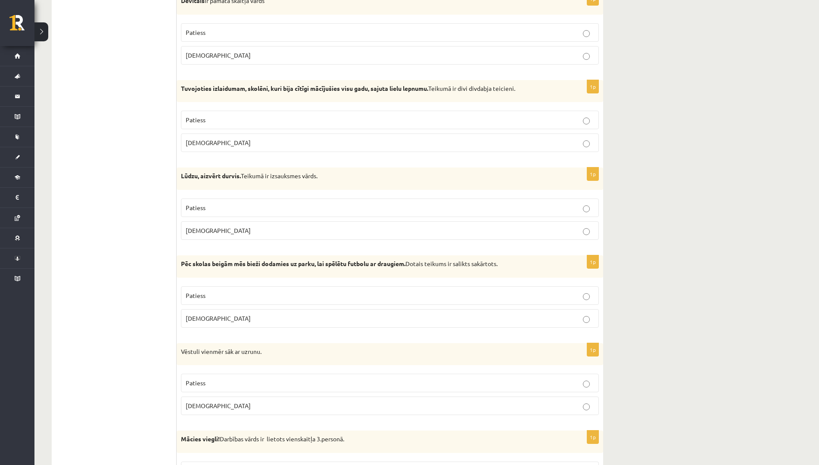
click at [256, 121] on p "Patiess" at bounding box center [390, 119] width 408 height 9
click at [248, 202] on label "Patiess" at bounding box center [390, 208] width 418 height 19
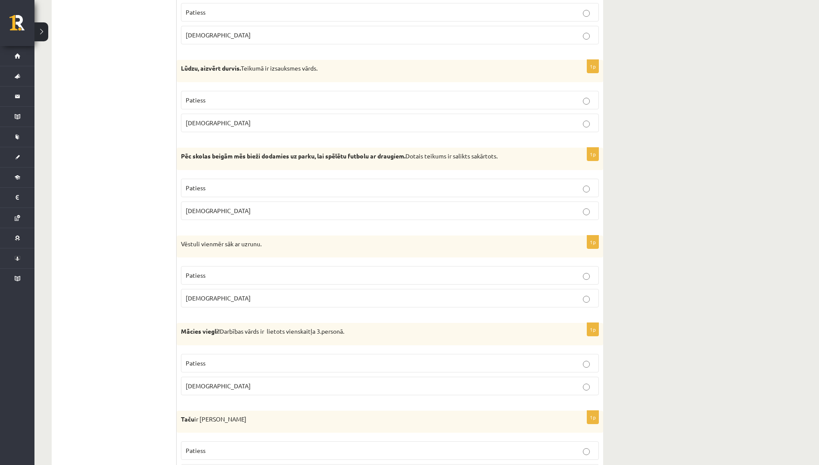
scroll to position [2099, 0]
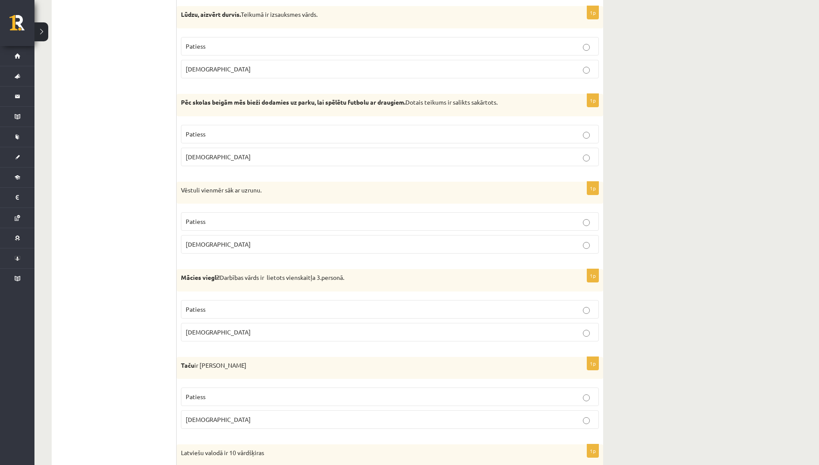
click at [212, 149] on label "Aplams" at bounding box center [390, 157] width 418 height 19
click at [307, 221] on p "Patiess" at bounding box center [390, 221] width 408 height 9
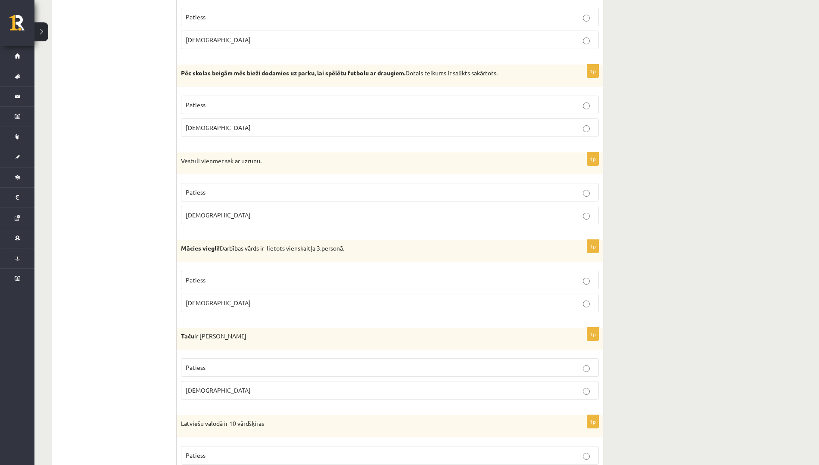
scroll to position [2153, 0]
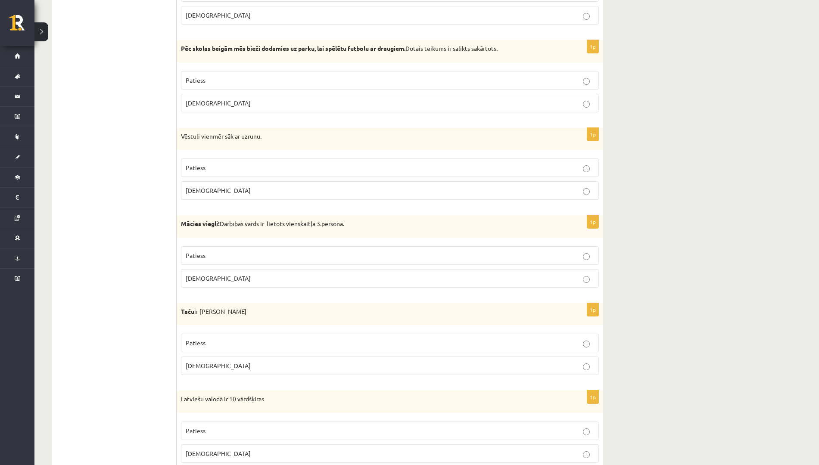
click at [269, 273] on fieldset "Patiess Aplams" at bounding box center [390, 266] width 418 height 48
click at [269, 273] on label "Aplams" at bounding box center [390, 278] width 418 height 19
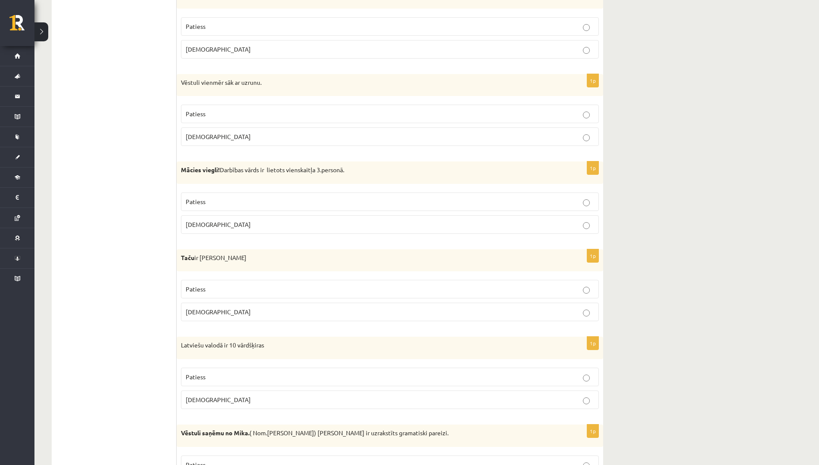
click at [258, 303] on fieldset "Patiess Aplams" at bounding box center [390, 300] width 418 height 48
click at [262, 312] on p "Aplams" at bounding box center [390, 311] width 408 height 9
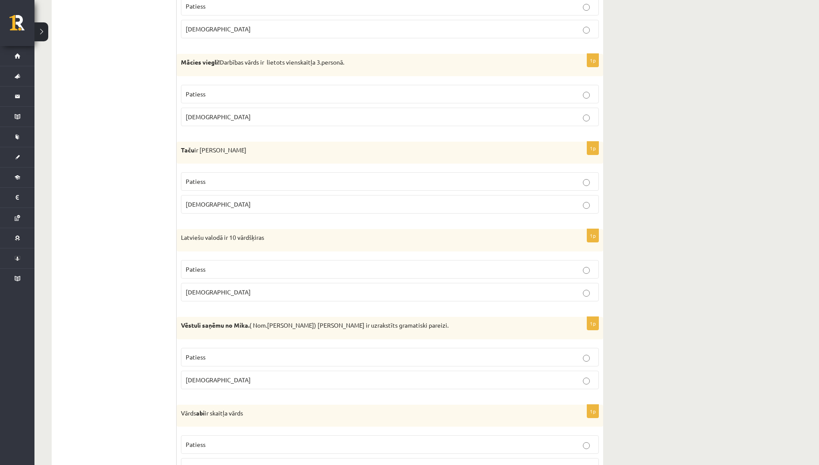
scroll to position [2360, 0]
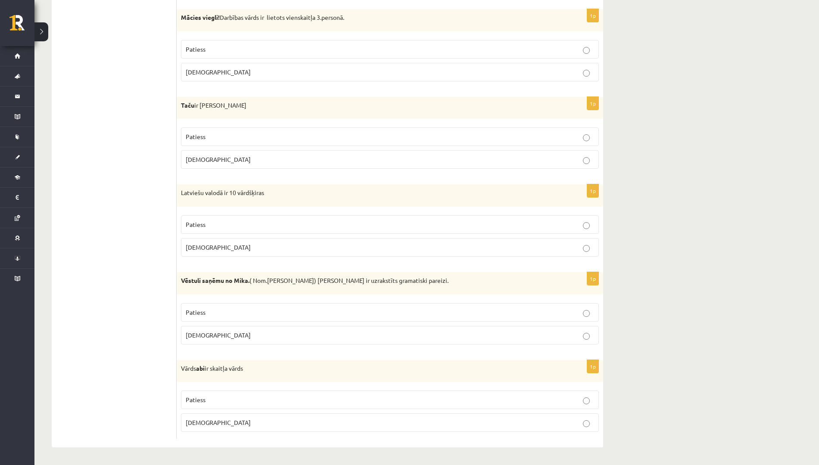
click at [313, 224] on p "Patiess" at bounding box center [390, 224] width 408 height 9
click at [276, 335] on p "Aplams" at bounding box center [390, 335] width 408 height 9
click at [258, 397] on p "Patiess" at bounding box center [390, 399] width 408 height 9
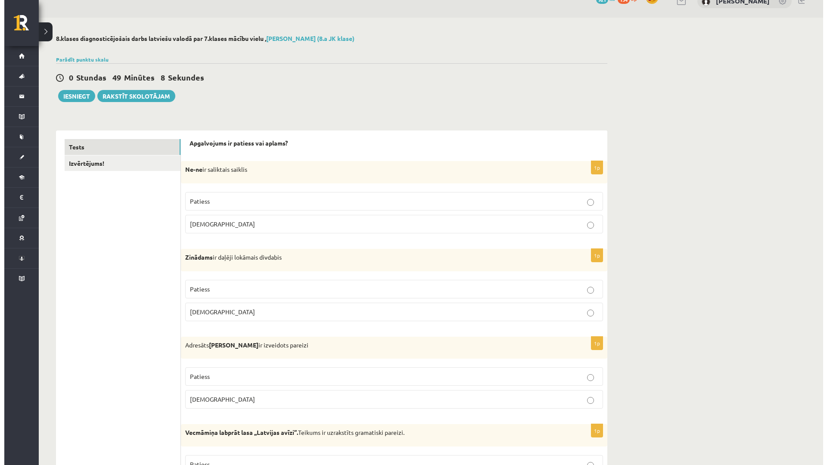
scroll to position [0, 0]
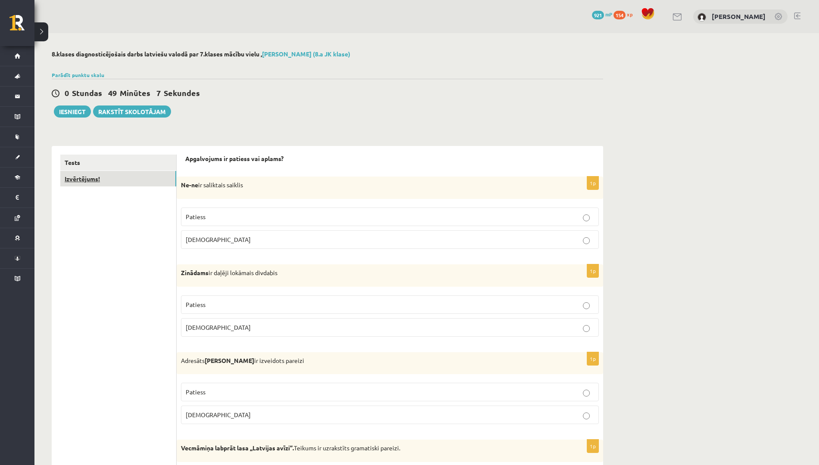
click at [135, 179] on link "Izvērtējums!" at bounding box center [118, 179] width 116 height 16
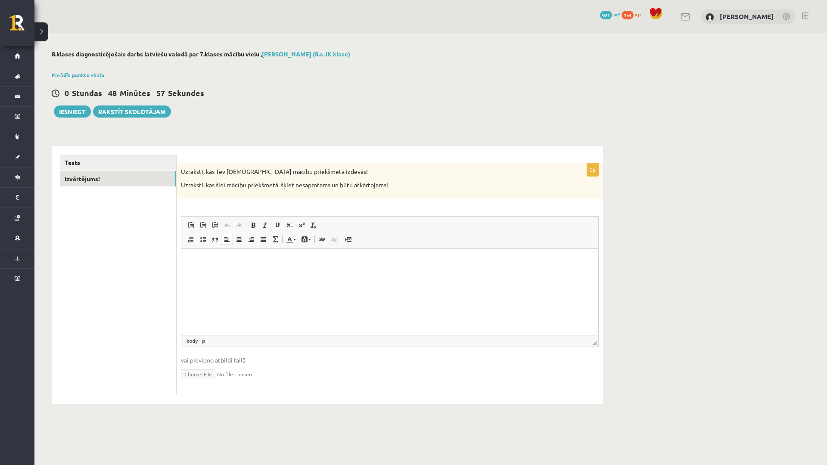
click at [264, 268] on html at bounding box center [389, 261] width 417 height 26
click at [310, 267] on html "**********" at bounding box center [389, 261] width 417 height 26
click at [137, 154] on div "Tests Izvērtējums!" at bounding box center [114, 275] width 125 height 258
click at [134, 158] on link "Tests" at bounding box center [118, 163] width 116 height 16
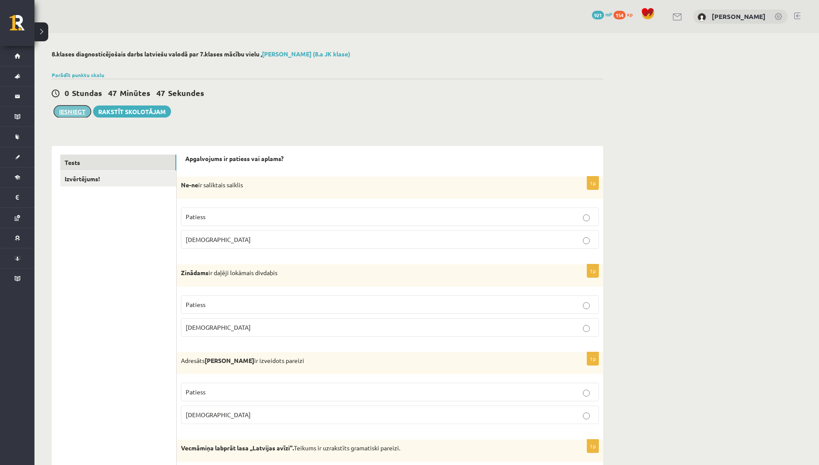
click at [74, 112] on button "Iesniegt" at bounding box center [72, 112] width 37 height 12
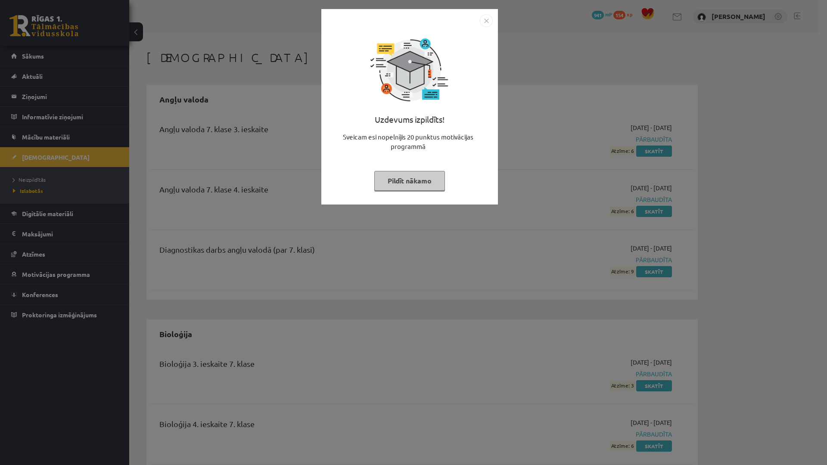
click at [488, 31] on div "Uzdevums izpildīts! Sveicam esi nopelnījis 20 punktus motivācijas programmā Pil…" at bounding box center [409, 113] width 166 height 172
click at [488, 23] on img "Close" at bounding box center [486, 20] width 13 height 13
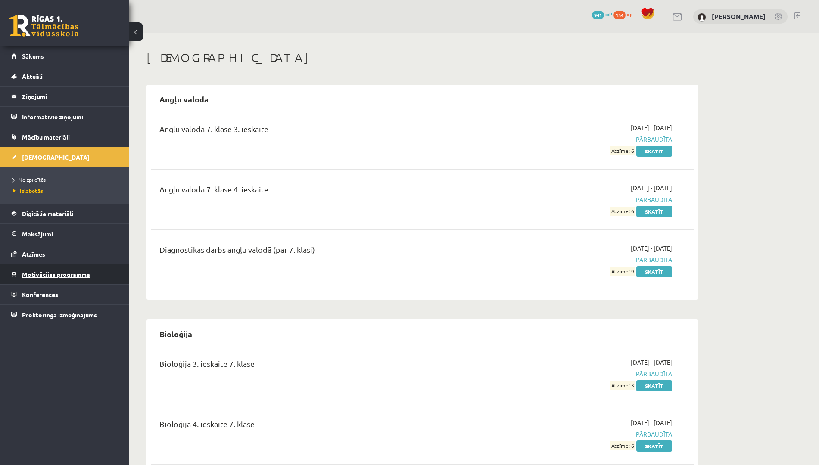
click at [67, 277] on span "Motivācijas programma" at bounding box center [56, 274] width 68 height 8
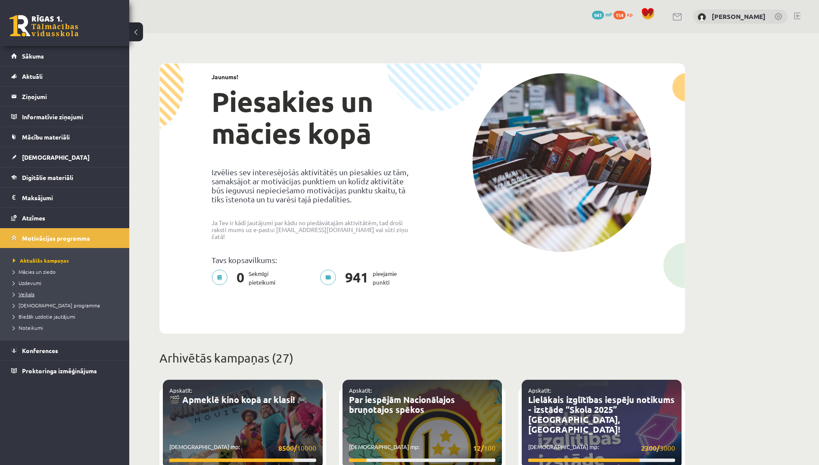
click at [31, 295] on span "Veikals" at bounding box center [24, 294] width 22 height 7
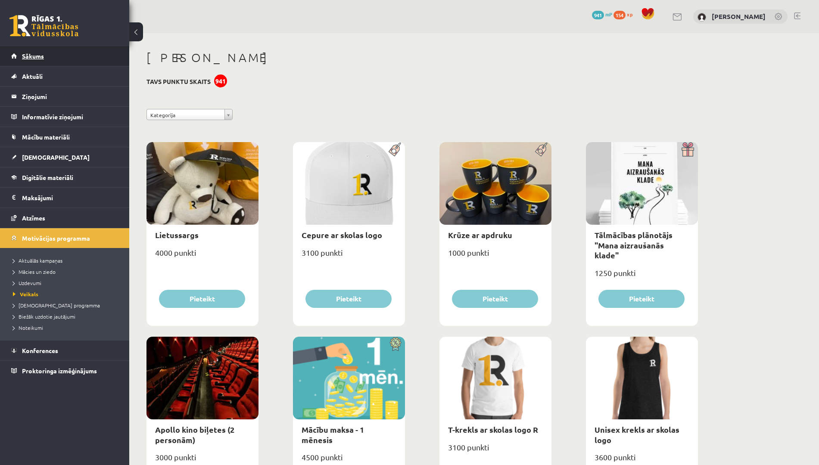
click at [62, 56] on link "Sākums" at bounding box center [64, 56] width 107 height 20
